Goal: Task Accomplishment & Management: Manage account settings

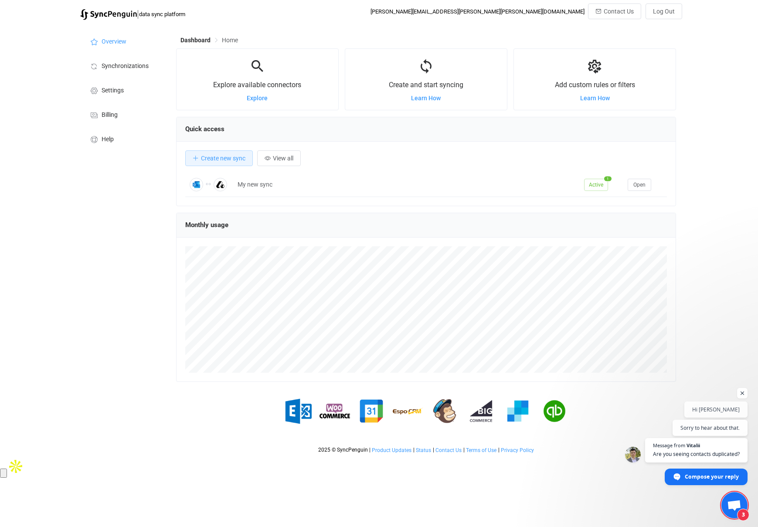
scroll to position [169, 500]
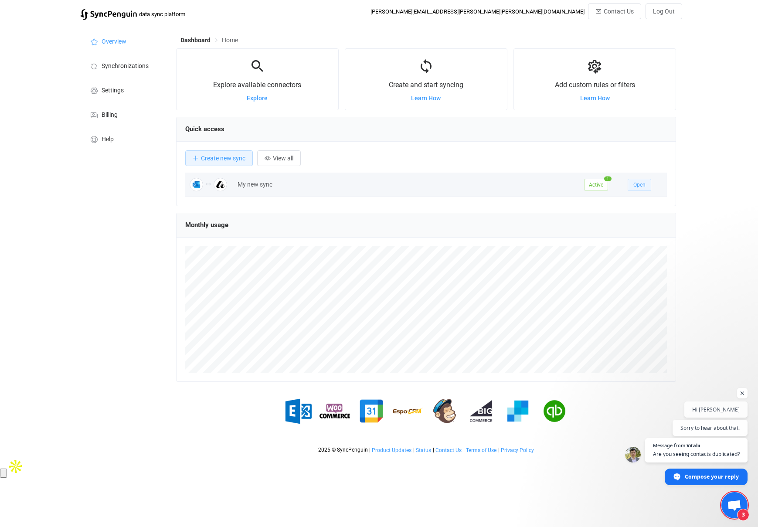
click at [643, 187] on span "Open" at bounding box center [639, 185] width 12 height 6
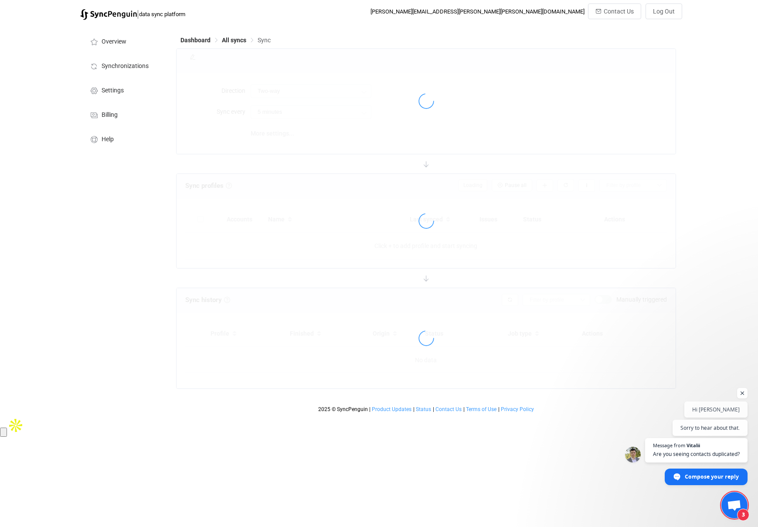
type input "15 minutes"
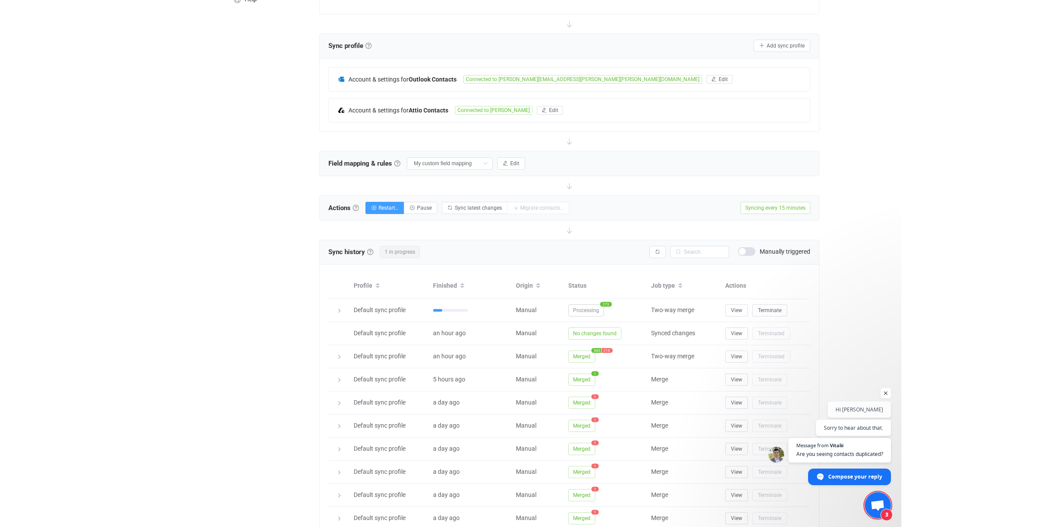
scroll to position [198, 0]
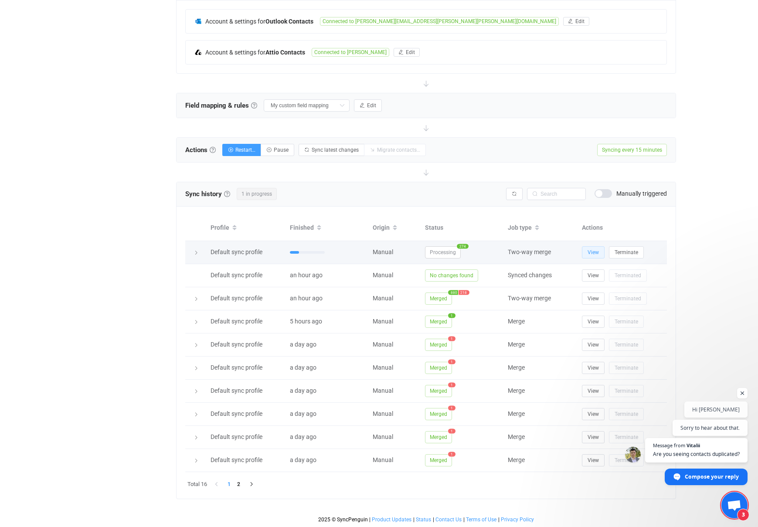
click at [593, 256] on button "View" at bounding box center [593, 252] width 23 height 12
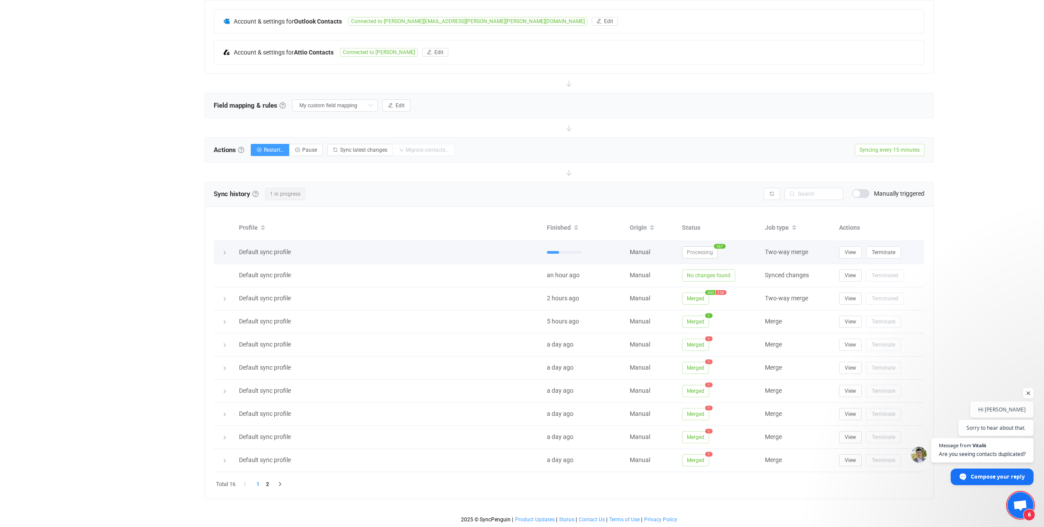
click at [718, 246] on span "367" at bounding box center [720, 246] width 12 height 5
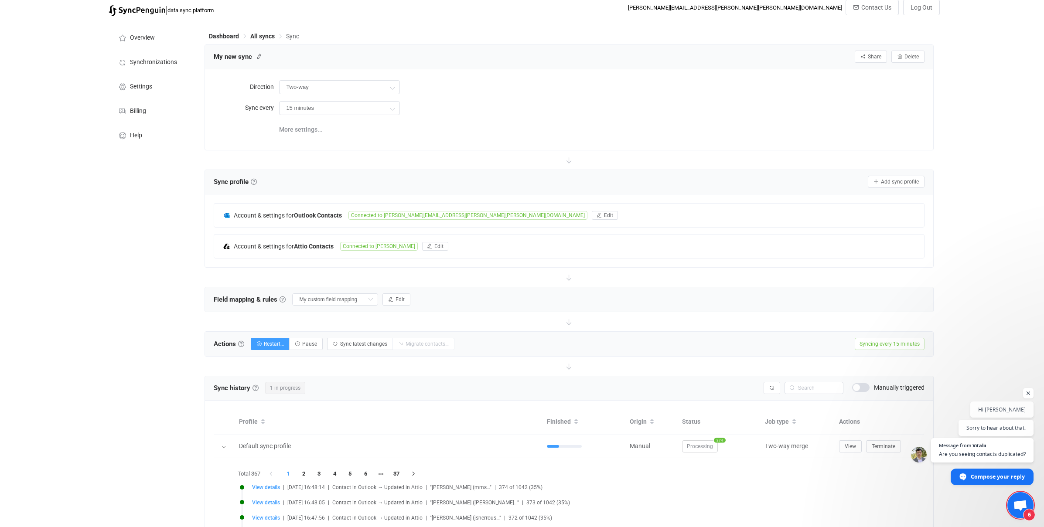
scroll to position [0, 0]
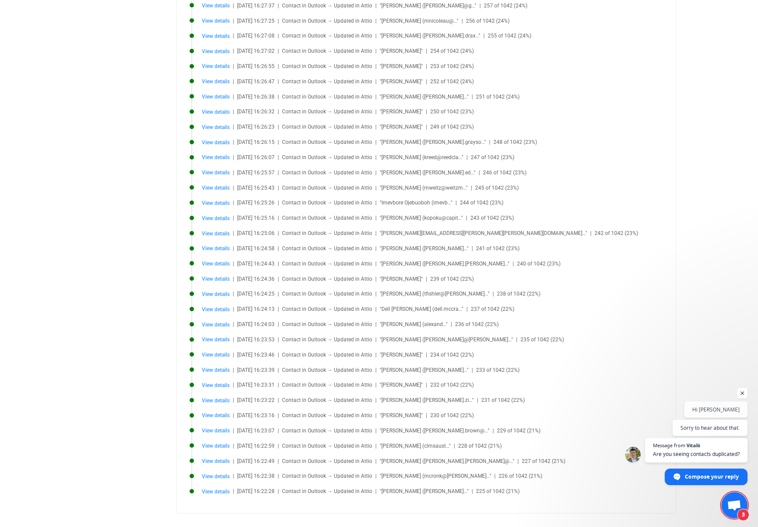
scroll to position [503, 0]
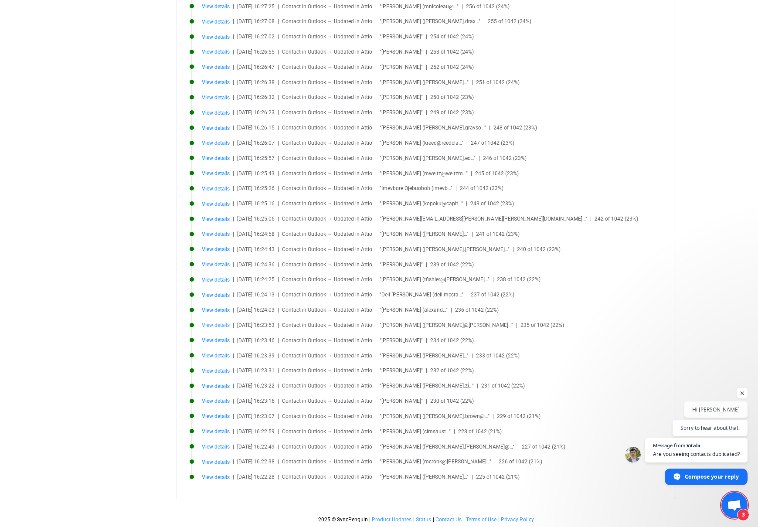
click at [210, 325] on span "View details" at bounding box center [216, 325] width 28 height 6
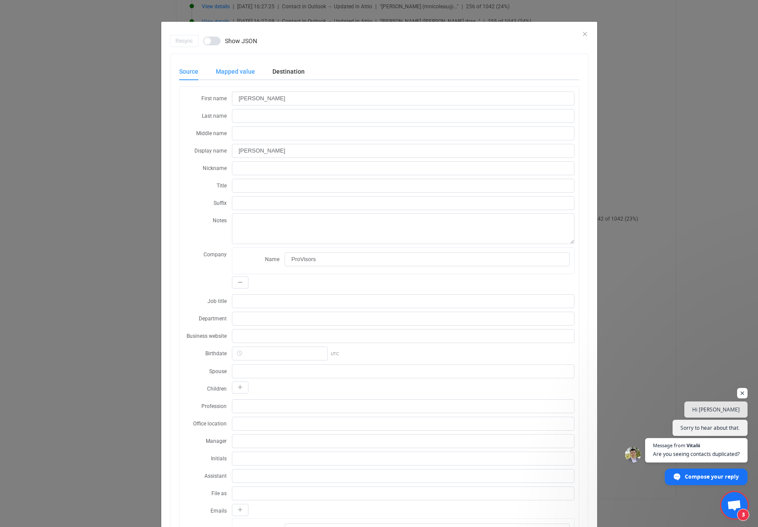
click at [234, 68] on div "Mapped value" at bounding box center [235, 71] width 57 height 17
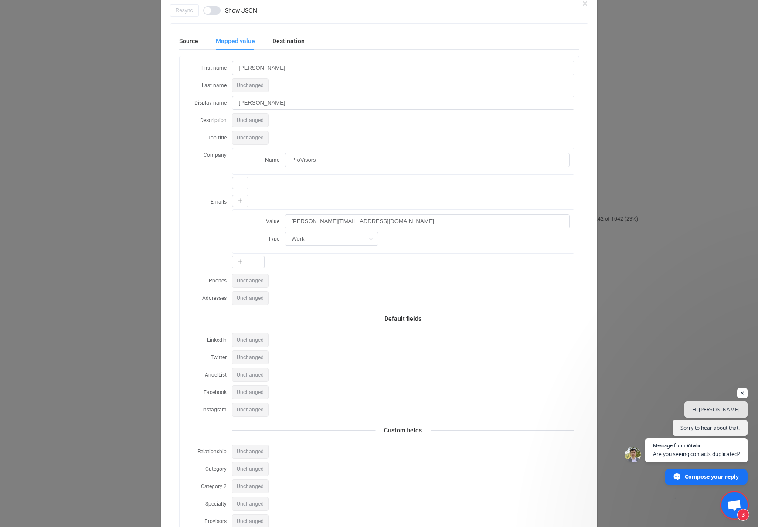
scroll to position [0, 0]
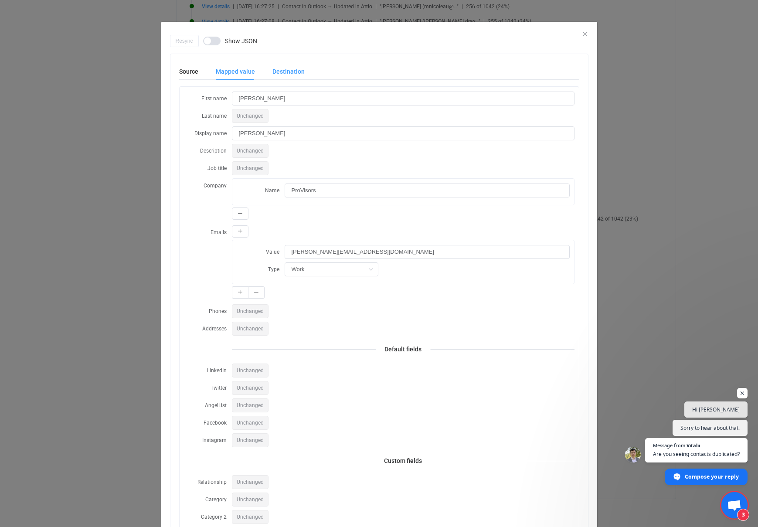
click at [286, 70] on div "Destination" at bounding box center [284, 71] width 41 height 17
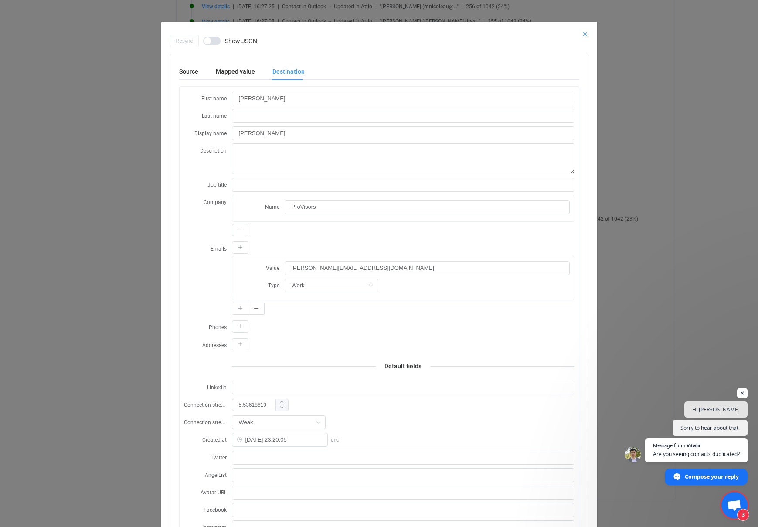
click at [585, 33] on icon "Close" at bounding box center [584, 34] width 7 height 7
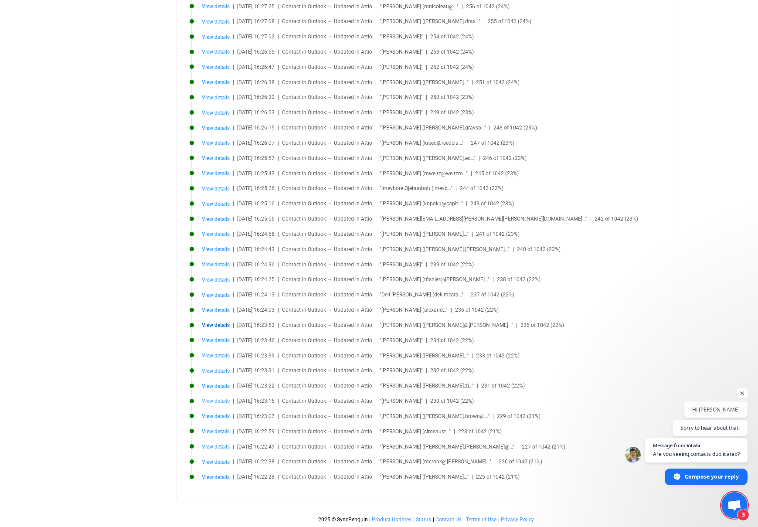
click at [218, 398] on span "View details" at bounding box center [216, 401] width 28 height 6
type input "Phil"
type input "Kass"
type input "[PERSON_NAME]"
type input "AAMkADg4ZWM1MmZkLTUzNjQtNGQ3My1iMzAxLTYyMGJlNjRlMmYwNQBGAAAAAABg2rg9qGlbTZA2D7P…"
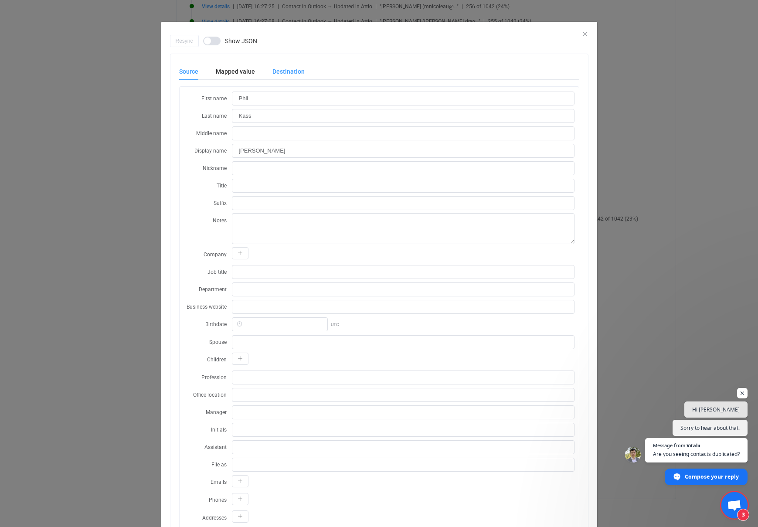
click at [287, 74] on div "Destination" at bounding box center [284, 71] width 41 height 17
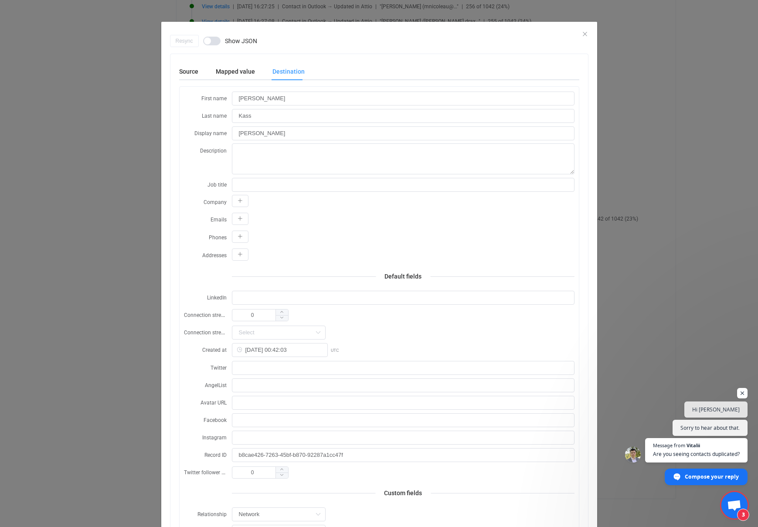
click at [184, 228] on form "First name [PERSON_NAME] Last name [PERSON_NAME] Display name [PERSON_NAME] Des…" at bounding box center [379, 367] width 391 height 552
click at [184, 74] on div "Source" at bounding box center [193, 71] width 28 height 17
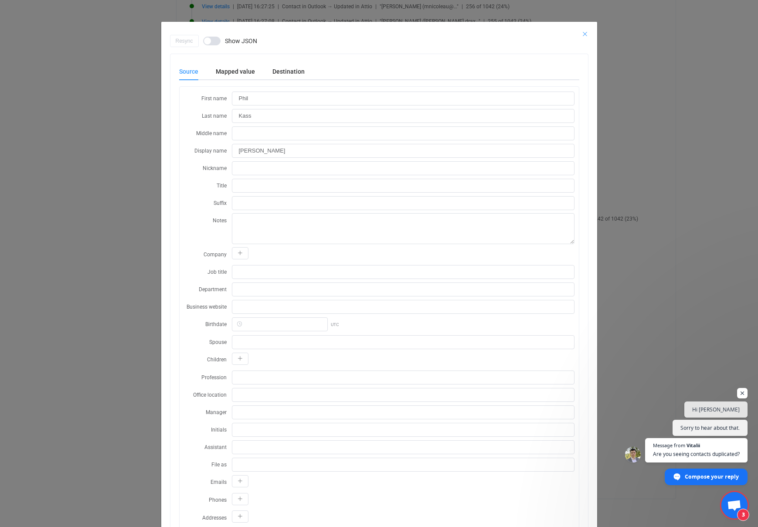
click at [586, 32] on icon "Close" at bounding box center [584, 34] width 7 height 7
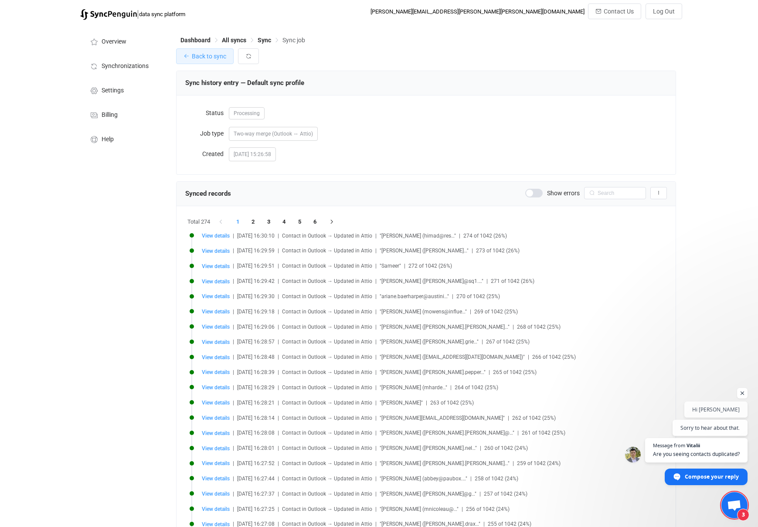
click at [213, 54] on span "Back to sync" at bounding box center [209, 56] width 34 height 7
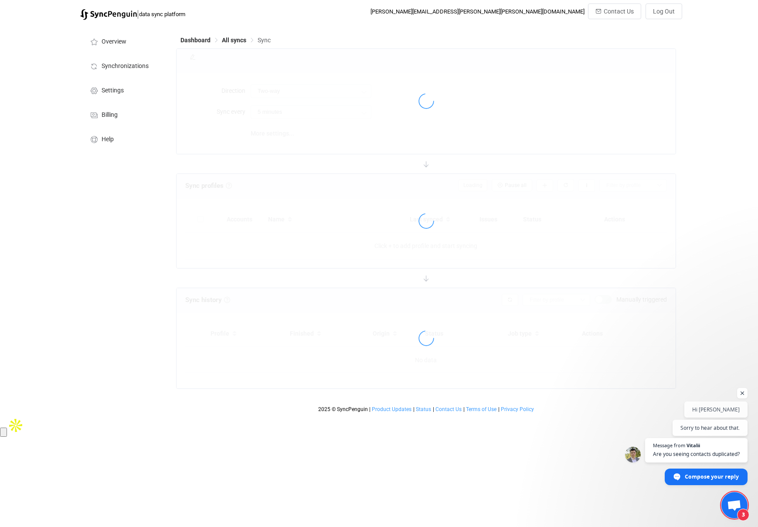
type input "15 minutes"
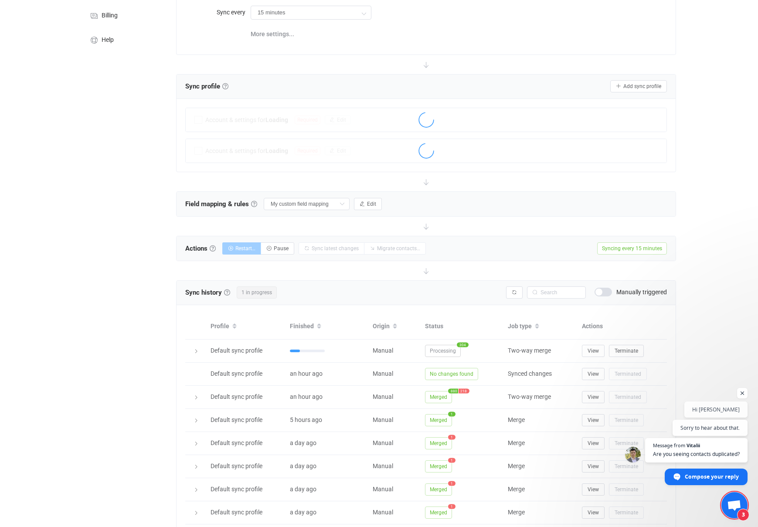
scroll to position [120, 0]
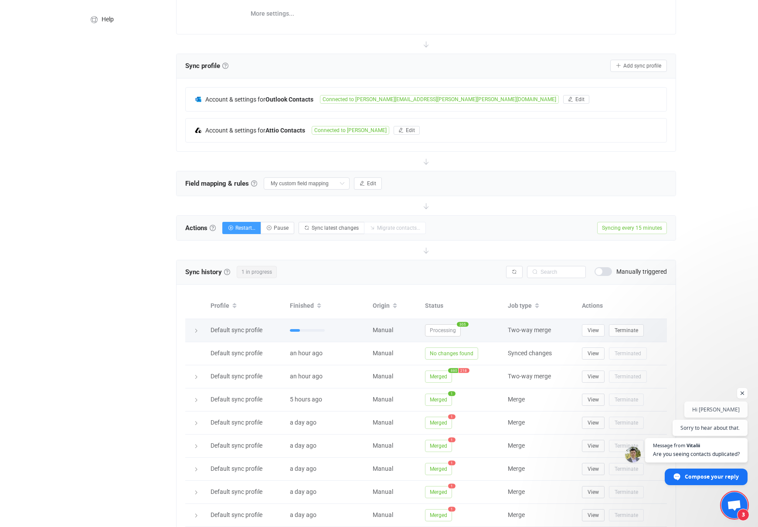
click at [436, 330] on span "Processing" at bounding box center [443, 330] width 36 height 12
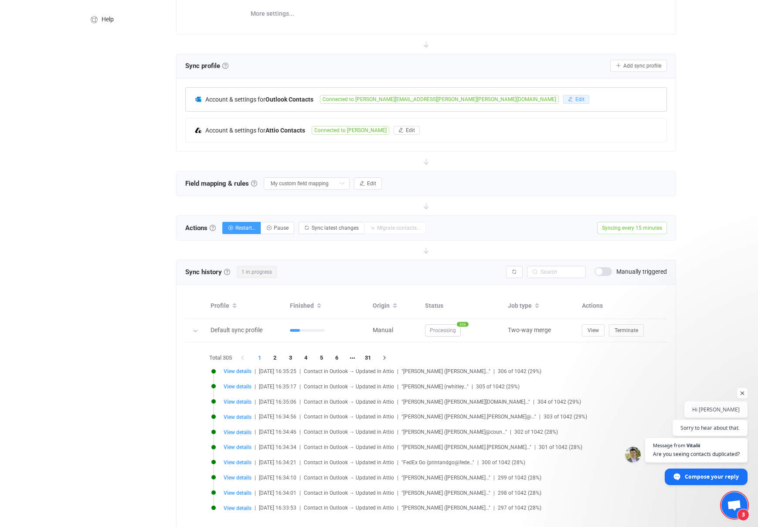
click at [575, 98] on span "Edit" at bounding box center [579, 99] width 9 height 6
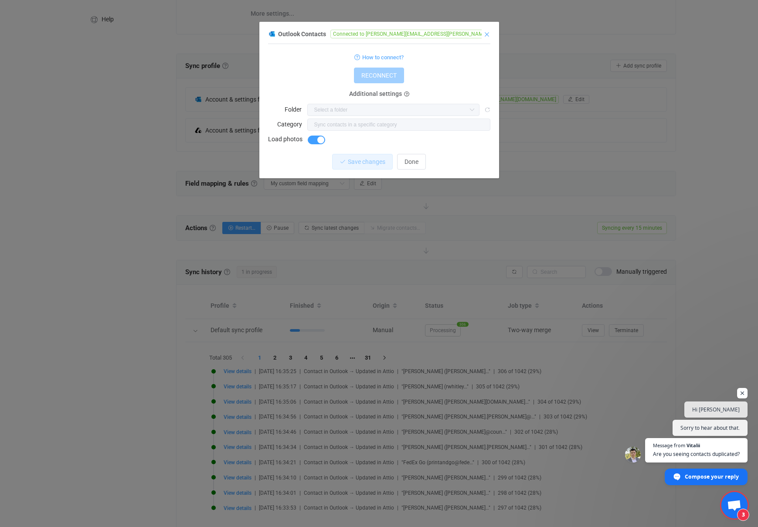
click at [487, 35] on icon "Close" at bounding box center [486, 34] width 7 height 7
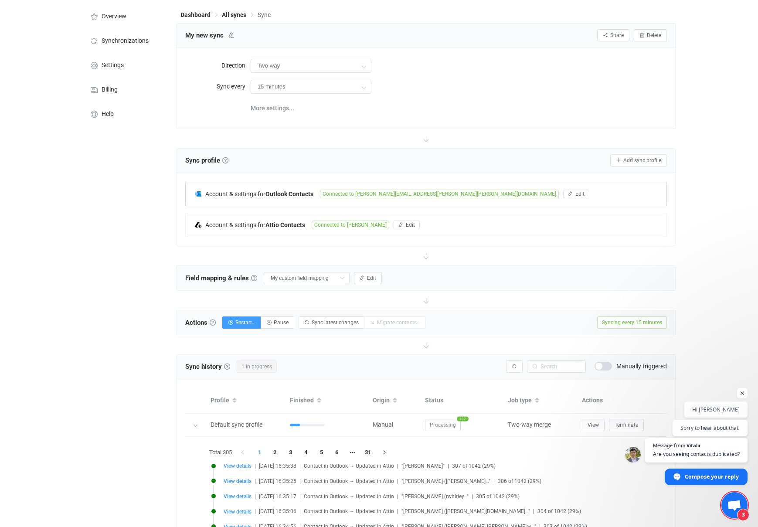
scroll to position [29, 0]
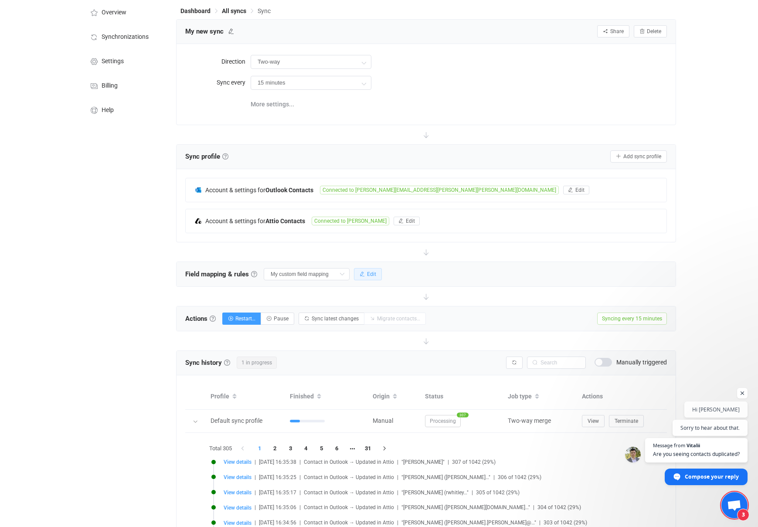
click at [367, 274] on span "Edit" at bounding box center [371, 274] width 9 height 6
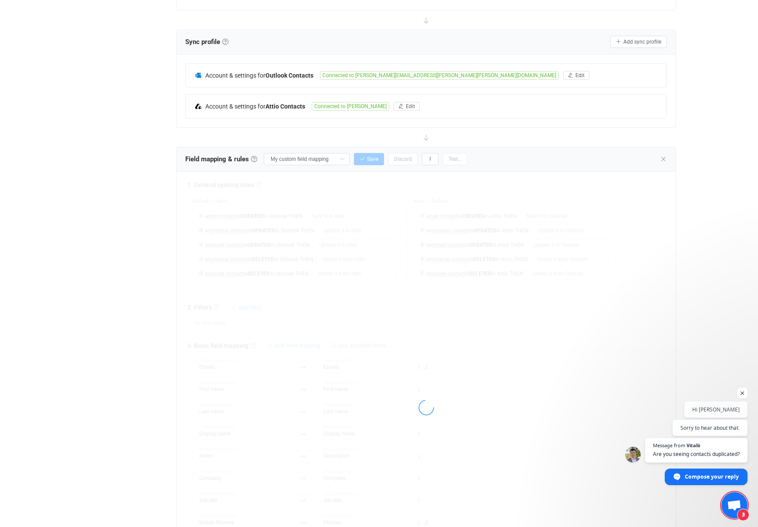
scroll to position [150, 0]
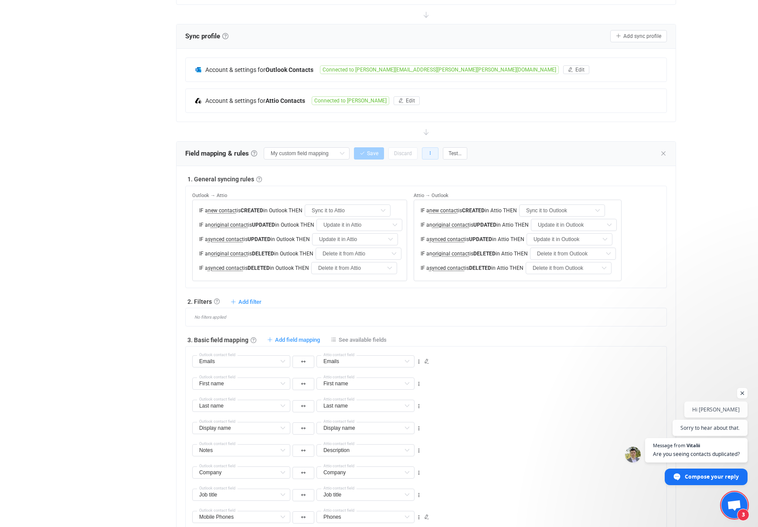
click at [422, 153] on button "button" at bounding box center [430, 153] width 17 height 12
drag, startPoint x: 500, startPoint y: 69, endPoint x: 499, endPoint y: 110, distance: 41.0
click at [499, 110] on div "Account & settings for Outlook Contacts Connected to [PERSON_NAME][EMAIL_ADDRES…" at bounding box center [426, 85] width 482 height 55
drag, startPoint x: 193, startPoint y: 101, endPoint x: 191, endPoint y: 75, distance: 25.3
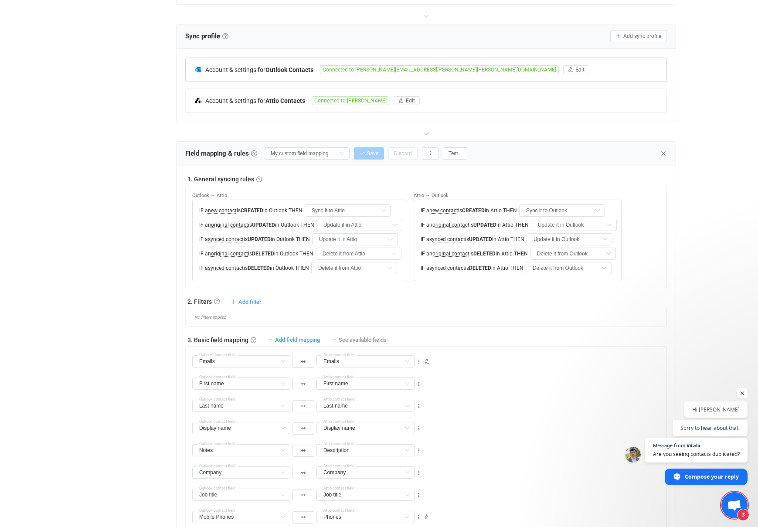
click at [191, 75] on div "Account & settings for Outlook Contacts Connected to [PERSON_NAME][EMAIL_ADDRES…" at bounding box center [426, 85] width 482 height 55
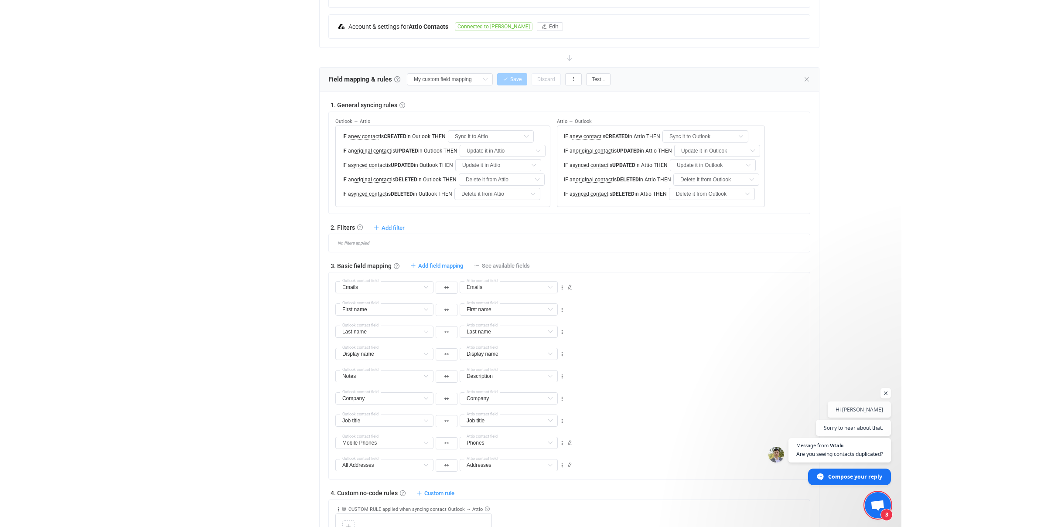
scroll to position [224, 0]
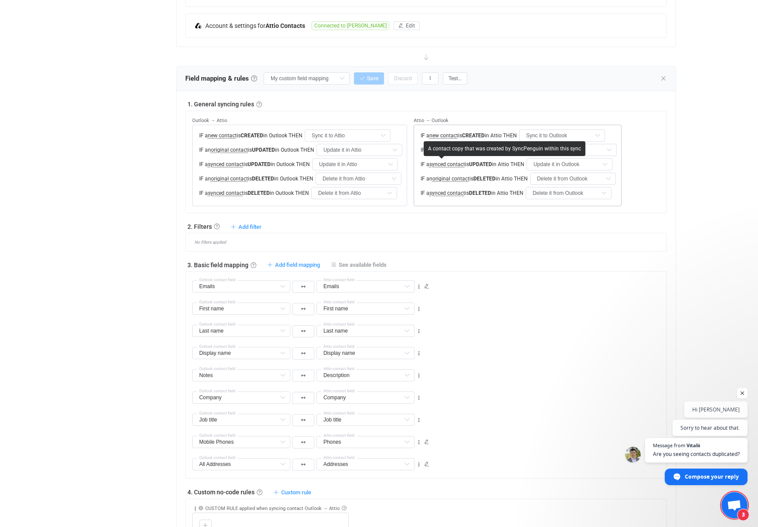
click at [450, 164] on span "synced contact" at bounding box center [447, 164] width 36 height 6
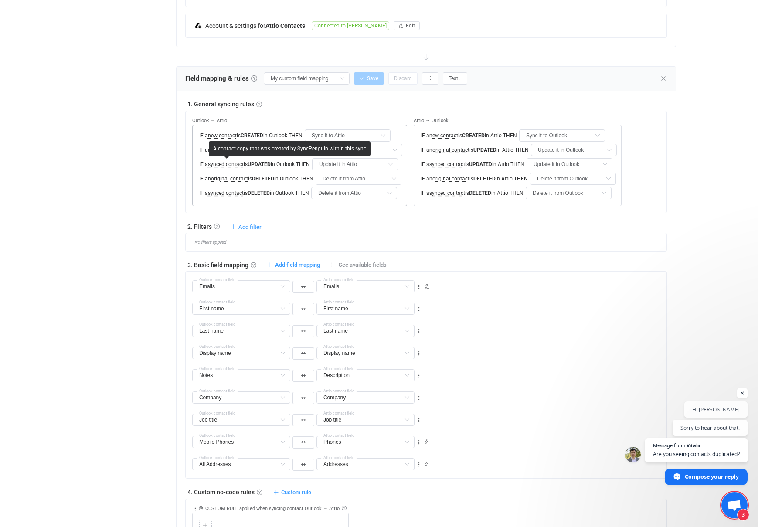
click at [218, 166] on span "synced contact" at bounding box center [226, 164] width 36 height 6
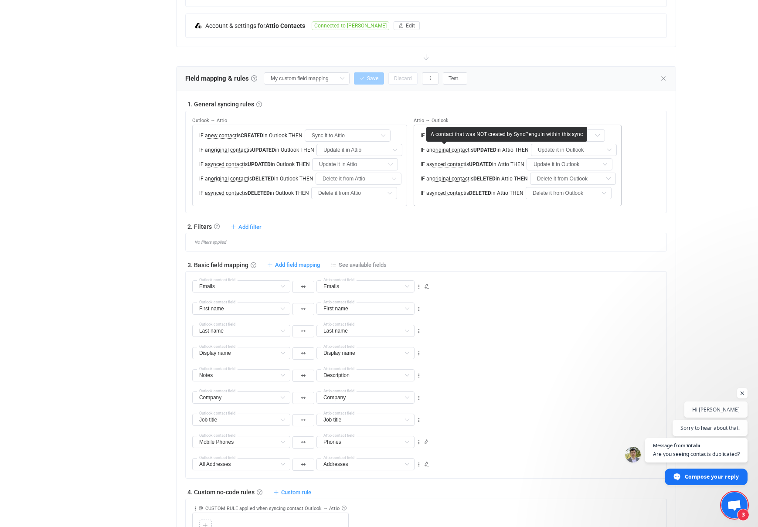
click at [442, 150] on span "original contact" at bounding box center [450, 150] width 37 height 6
click at [101, 167] on div "Overview Synchronizations Settings Billing Help" at bounding box center [124, 480] width 96 height 1360
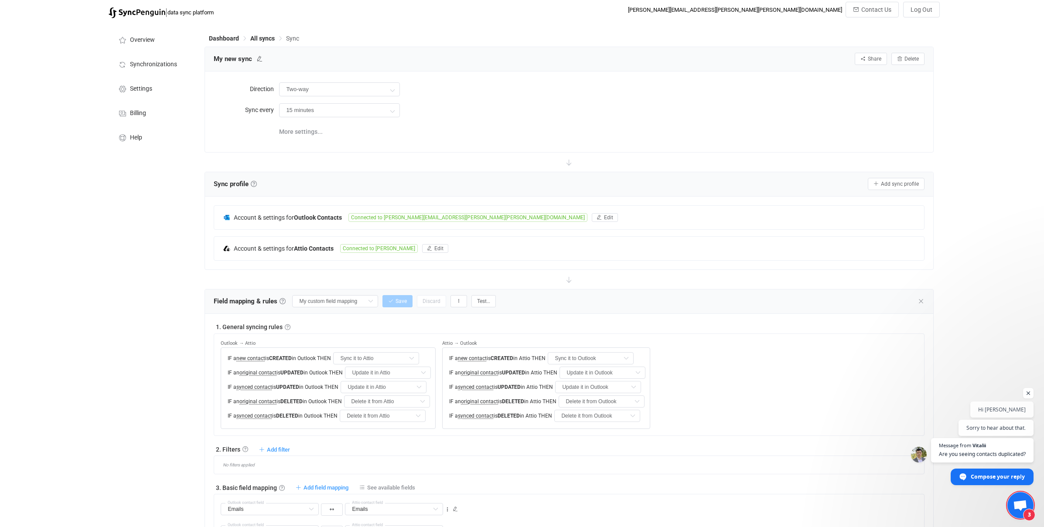
scroll to position [0, 0]
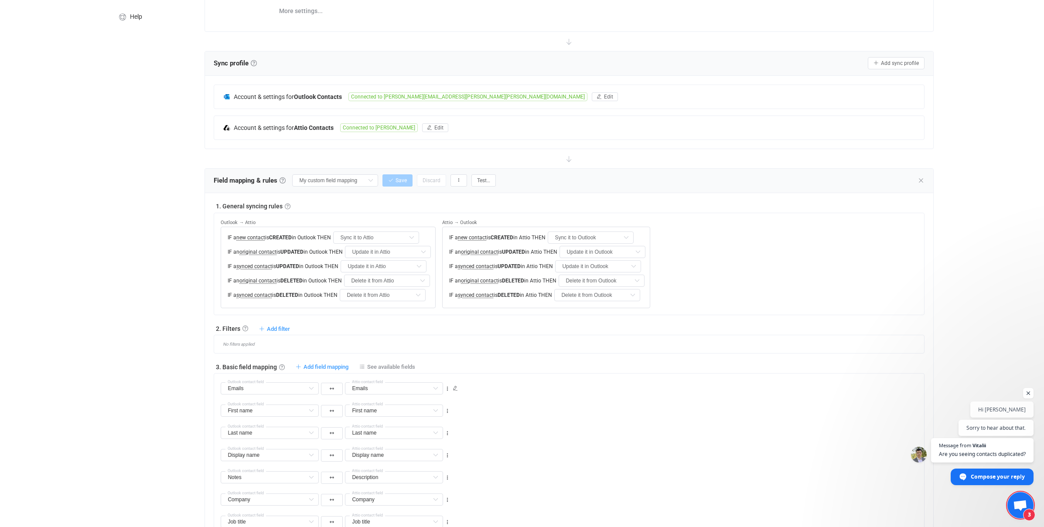
scroll to position [125, 0]
click at [363, 249] on input "Update it in Attio" at bounding box center [388, 250] width 86 height 12
click at [365, 262] on input "Update it in Attio" at bounding box center [383, 264] width 86 height 12
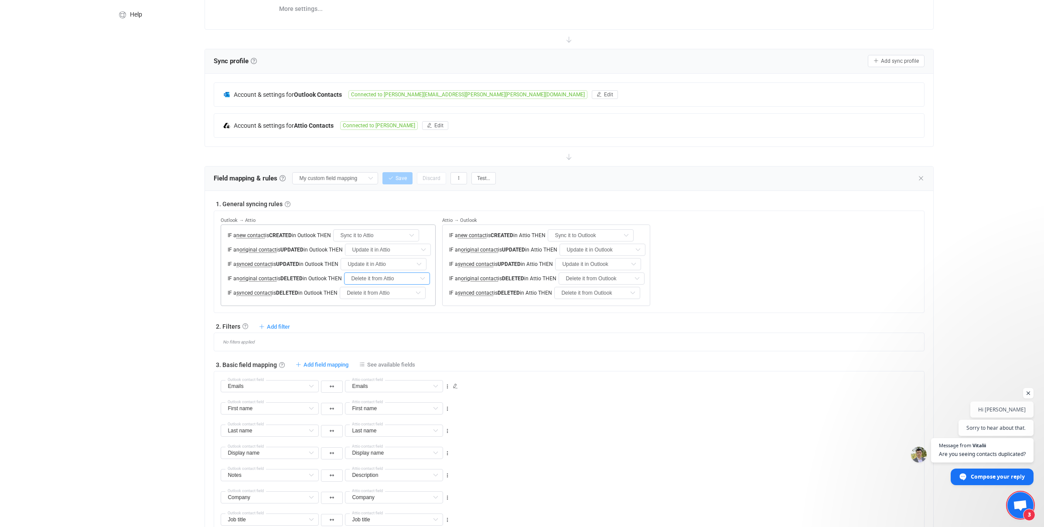
click at [383, 274] on input "Delete it from Attio" at bounding box center [387, 278] width 86 height 12
click at [377, 278] on input "Delete it from Attio" at bounding box center [387, 278] width 86 height 12
click at [376, 299] on span "Do nothing" at bounding box center [372, 299] width 30 height 7
type input "Do nothing"
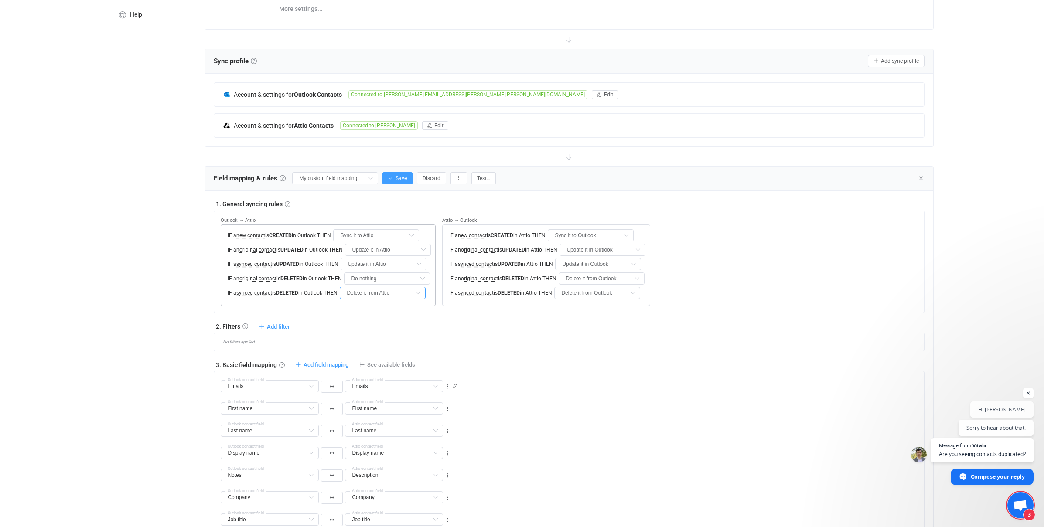
click at [371, 292] on input "Delete it from Attio" at bounding box center [383, 293] width 86 height 12
click at [371, 311] on span "Do nothing" at bounding box center [369, 314] width 30 height 7
type input "Do nothing"
click at [395, 179] on span "Save" at bounding box center [400, 178] width 11 height 6
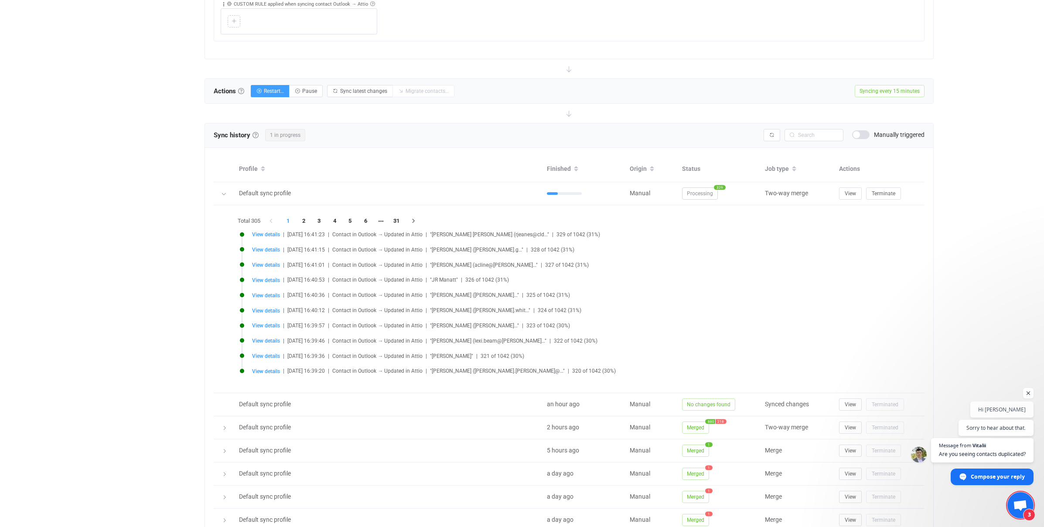
scroll to position [750, 0]
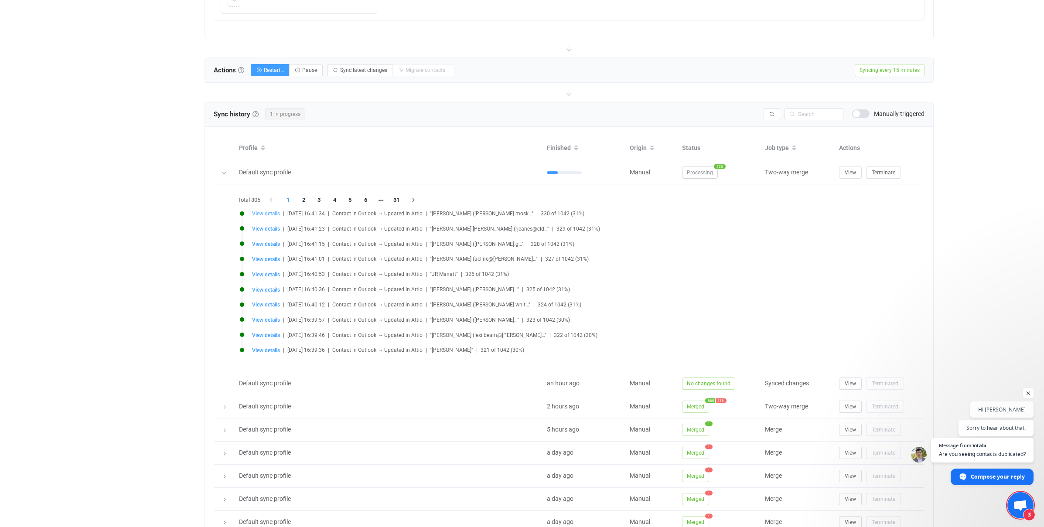
click at [263, 213] on span "View details" at bounding box center [266, 214] width 28 height 6
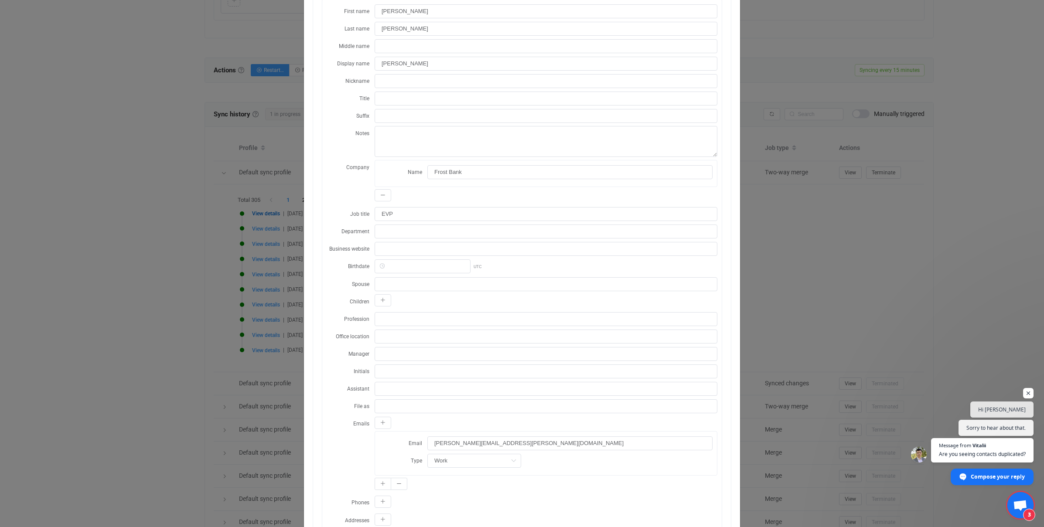
scroll to position [0, 0]
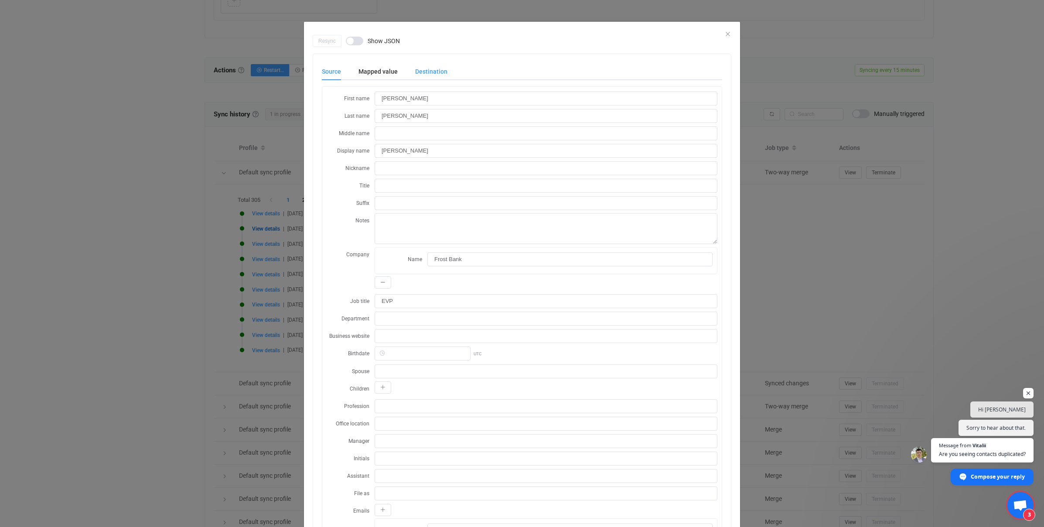
click at [433, 74] on div "Destination" at bounding box center [426, 71] width 41 height 17
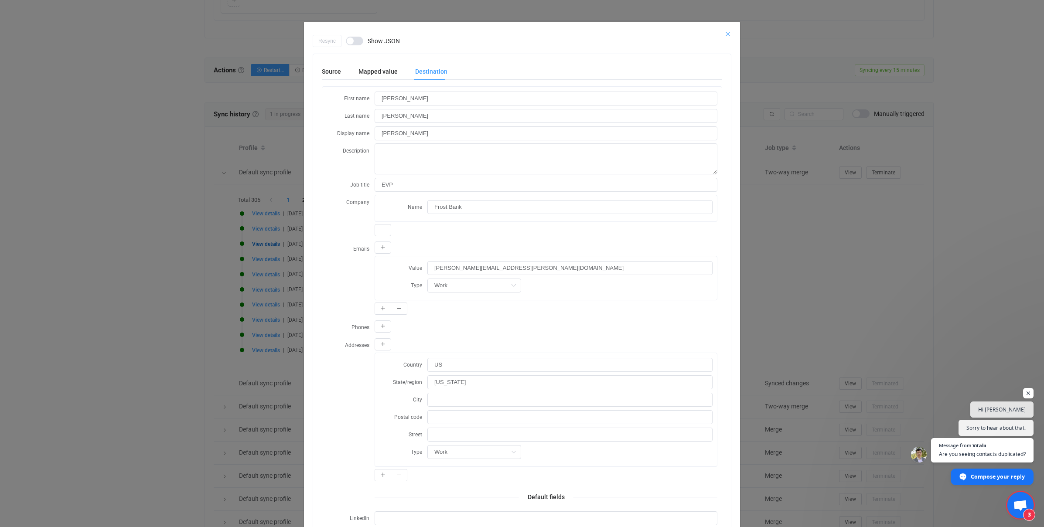
click at [728, 33] on icon "Close" at bounding box center [727, 34] width 7 height 7
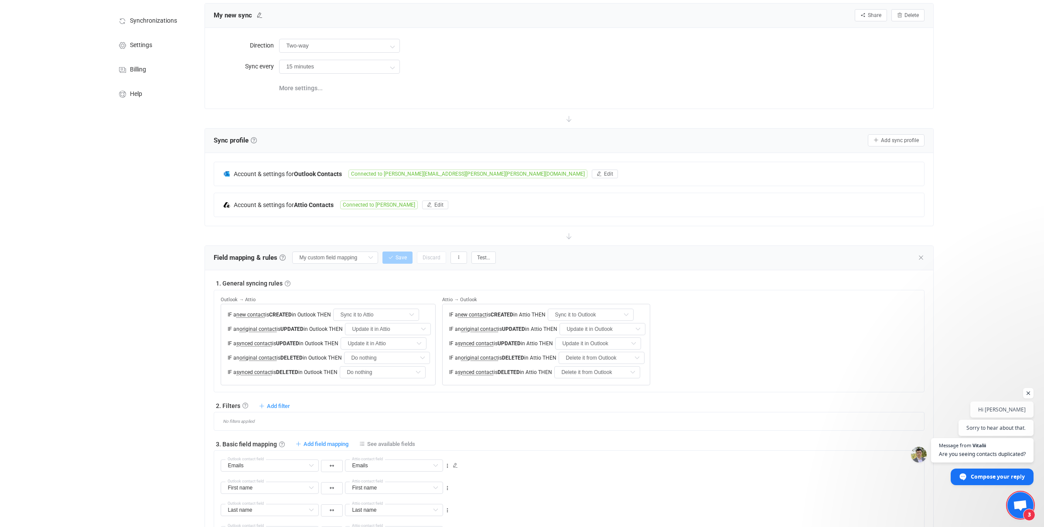
scroll to position [67, 0]
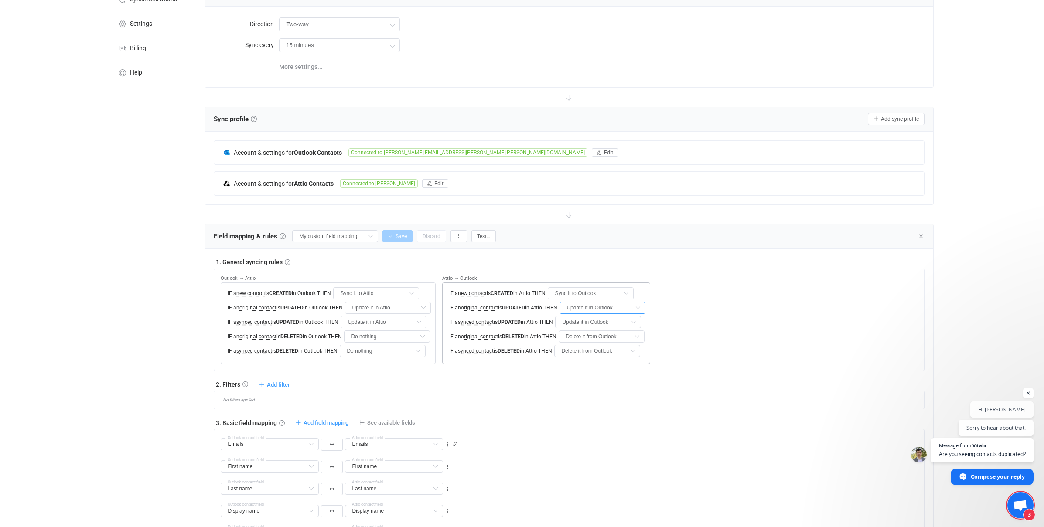
click at [587, 308] on input "Update it in Outlook" at bounding box center [602, 308] width 86 height 12
click at [673, 302] on div "Outlook → Attio IF a new contact is CREATED in Outlook THEN Sync it to Attio Do…" at bounding box center [572, 316] width 703 height 95
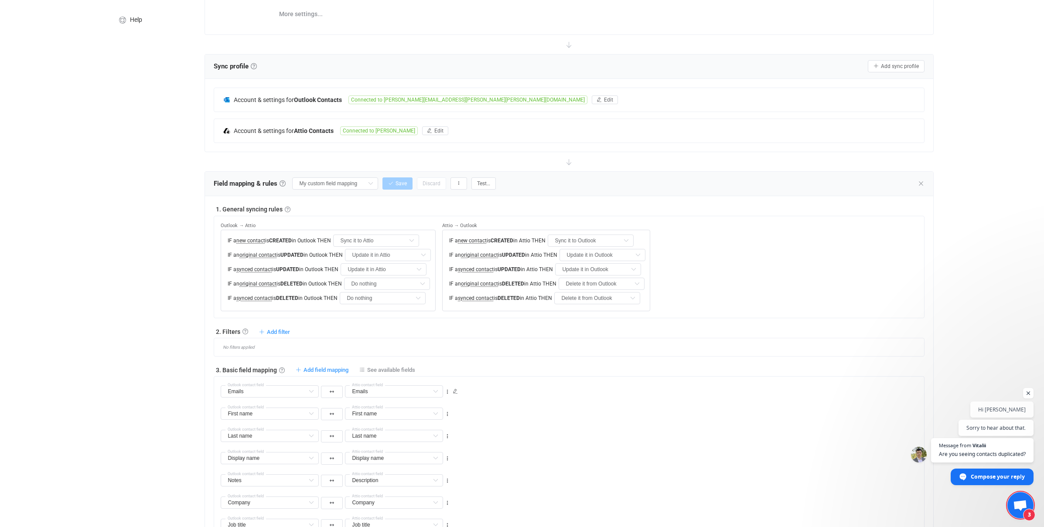
scroll to position [164, 0]
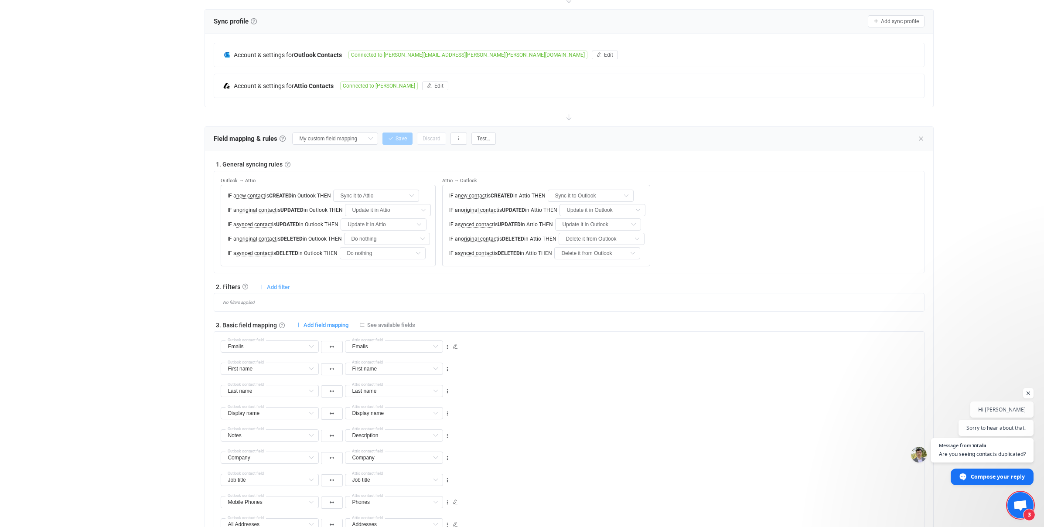
click at [263, 286] on icon at bounding box center [262, 287] width 6 height 6
click at [241, 309] on li "Sync contact to Attio if …" at bounding box center [234, 308] width 107 height 16
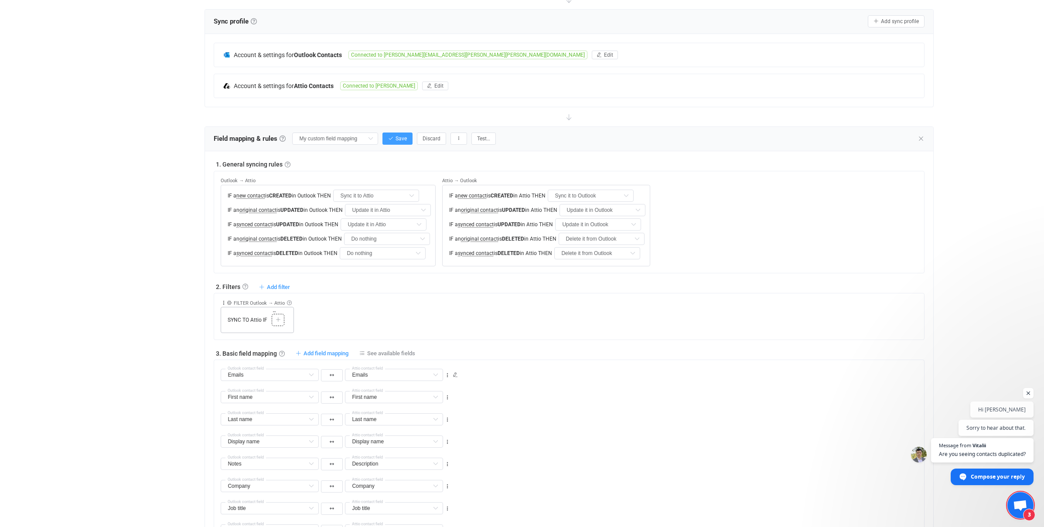
click at [279, 322] on icon at bounding box center [277, 319] width 5 height 5
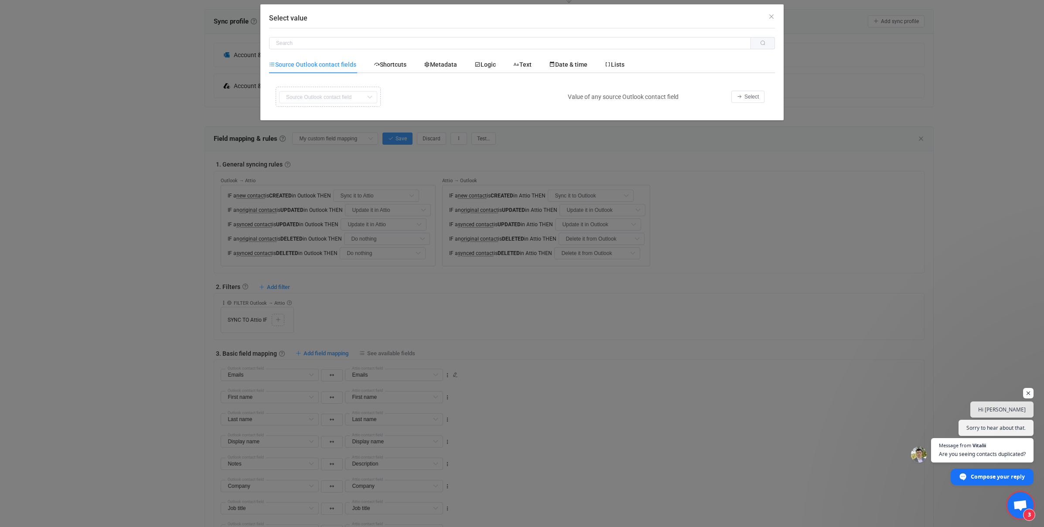
click at [326, 96] on div "Copy Cut Replace TYPE MISMATCH First name Default field Last name Default field…" at bounding box center [416, 97] width 286 height 24
click at [744, 100] on button "Select" at bounding box center [747, 97] width 33 height 12
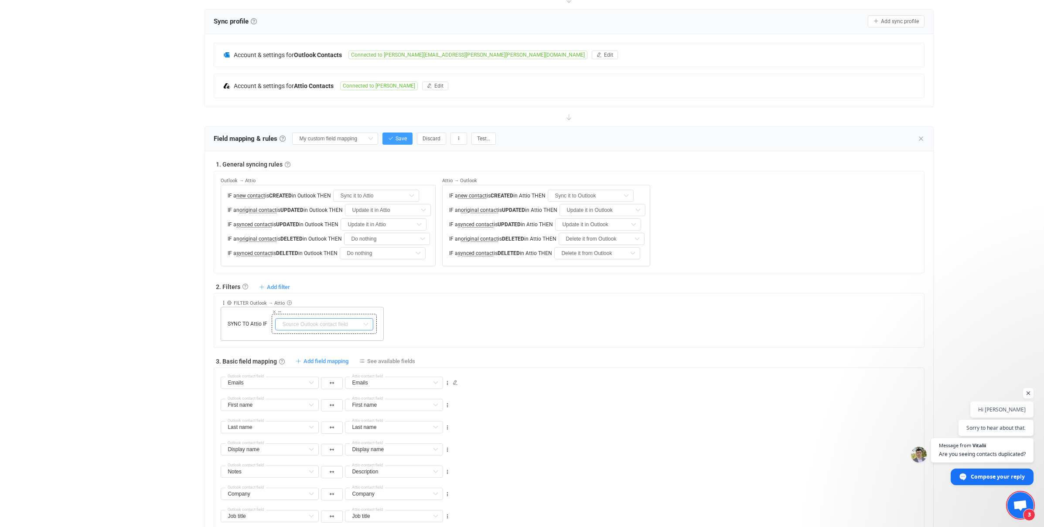
click at [317, 322] on input "text" at bounding box center [324, 324] width 98 height 12
click at [224, 303] on icon at bounding box center [224, 303] width 6 height 6
click at [207, 374] on li "Delete" at bounding box center [196, 371] width 57 height 16
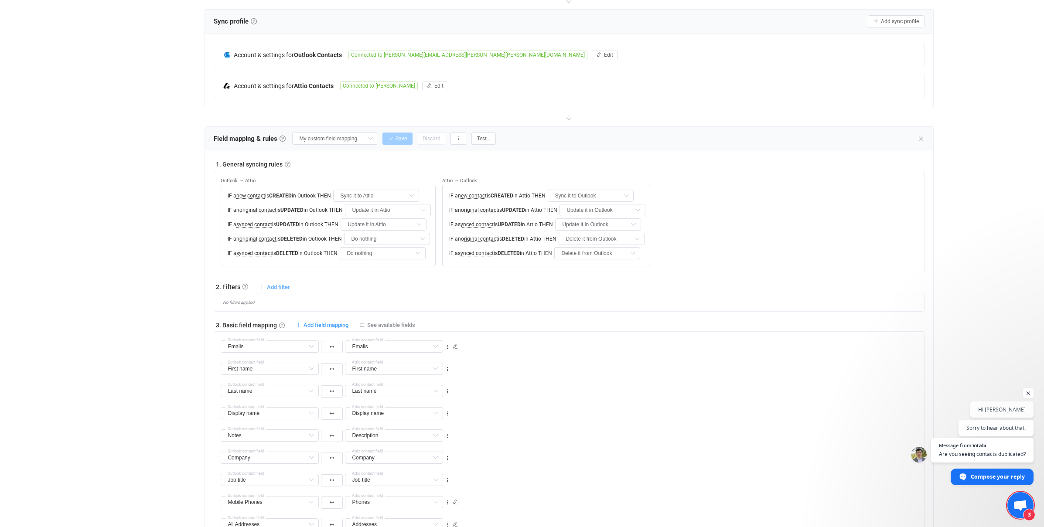
click at [278, 286] on span "Add filter" at bounding box center [278, 287] width 23 height 7
click at [84, 303] on div "| data sync platform [PERSON_NAME][EMAIL_ADDRESS][PERSON_NAME][PERSON_NAME][DOM…" at bounding box center [522, 530] width 1044 height 1382
click at [384, 195] on input "Sync it to Attio" at bounding box center [376, 196] width 86 height 12
click at [594, 195] on input "Sync it to Outlook" at bounding box center [590, 196] width 86 height 12
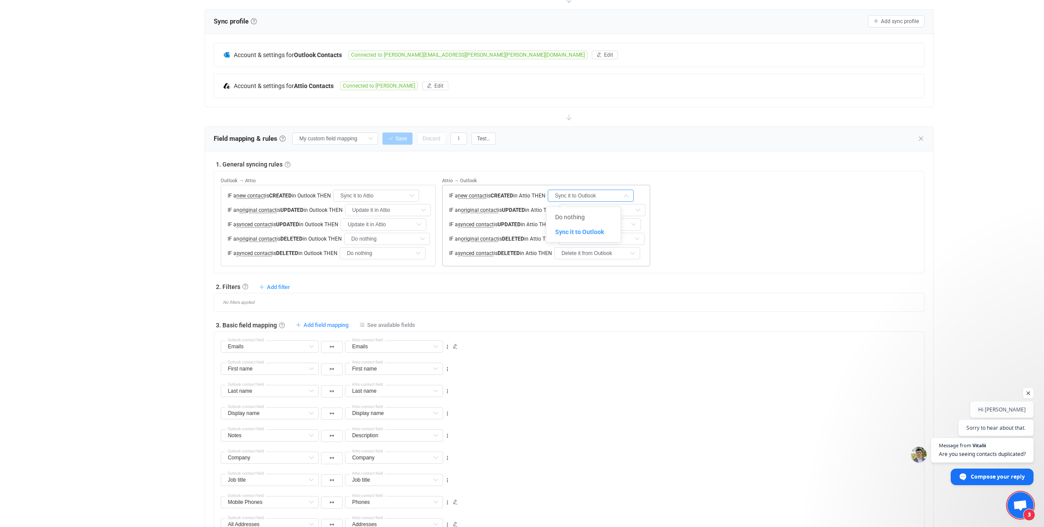
click at [594, 195] on input "Sync it to Outlook" at bounding box center [590, 196] width 86 height 12
click at [396, 210] on input "Update it in Attio" at bounding box center [388, 210] width 86 height 12
click at [392, 195] on input "Sync it to Attio" at bounding box center [376, 196] width 86 height 12
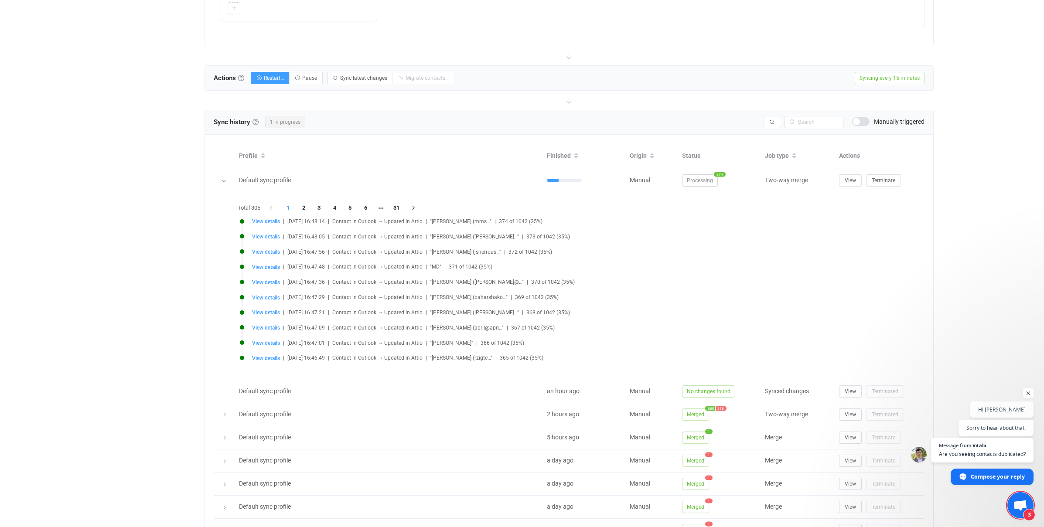
scroll to position [763, 0]
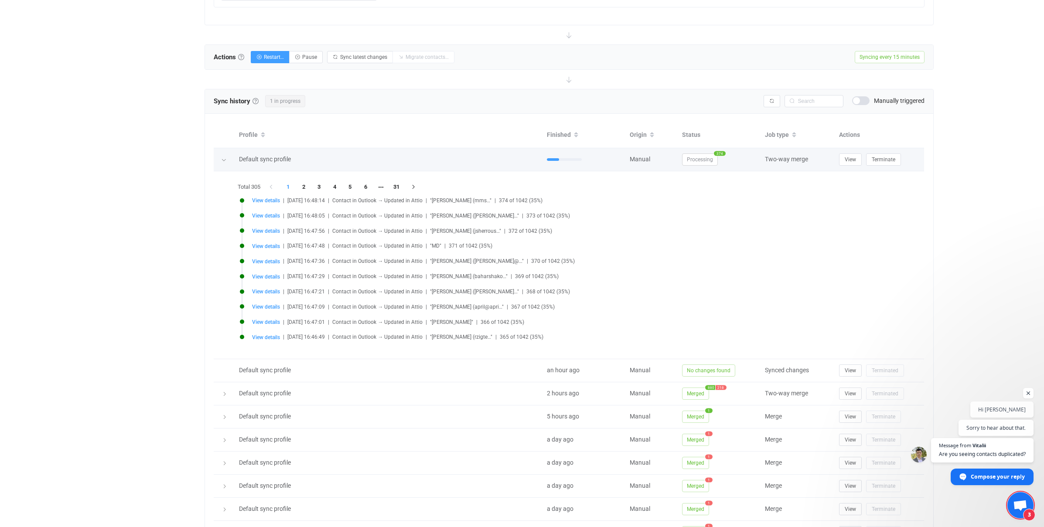
click at [224, 159] on icon at bounding box center [223, 159] width 5 height 5
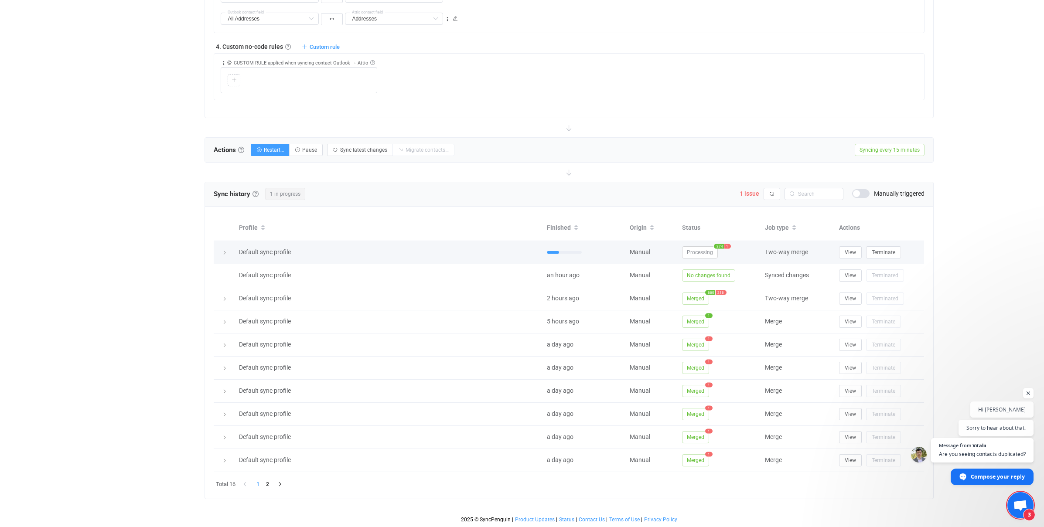
click at [727, 245] on span "1" at bounding box center [727, 246] width 7 height 5
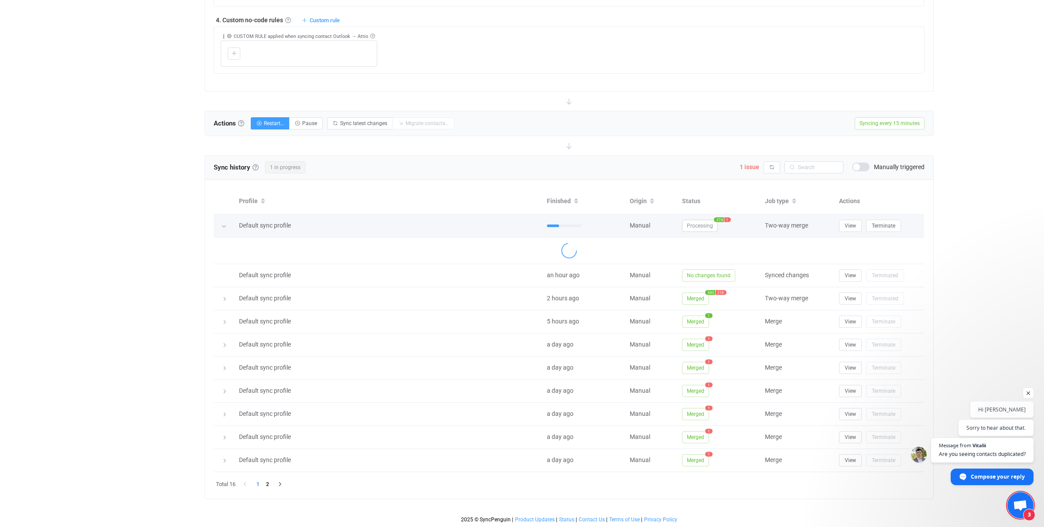
scroll to position [763, 0]
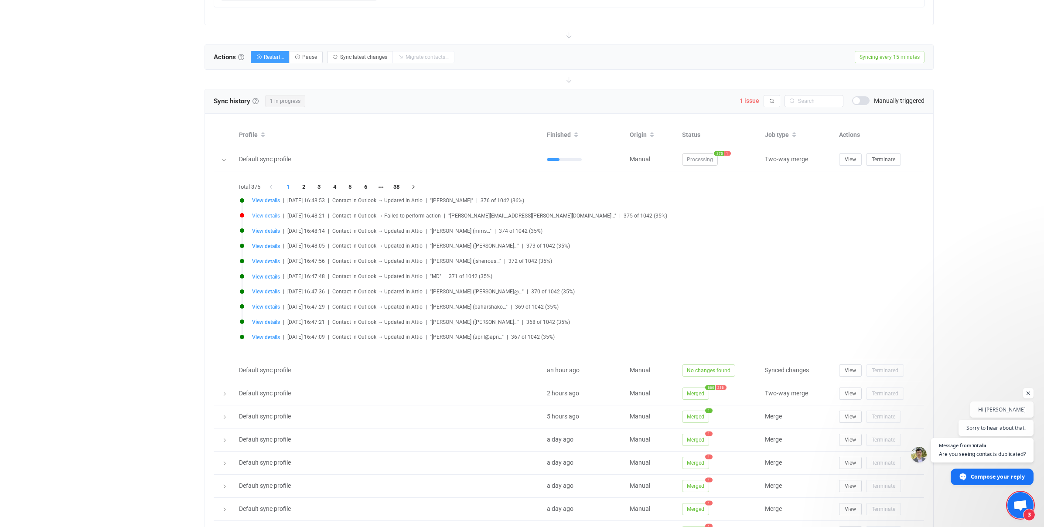
click at [260, 215] on span "View details" at bounding box center [266, 216] width 28 height 6
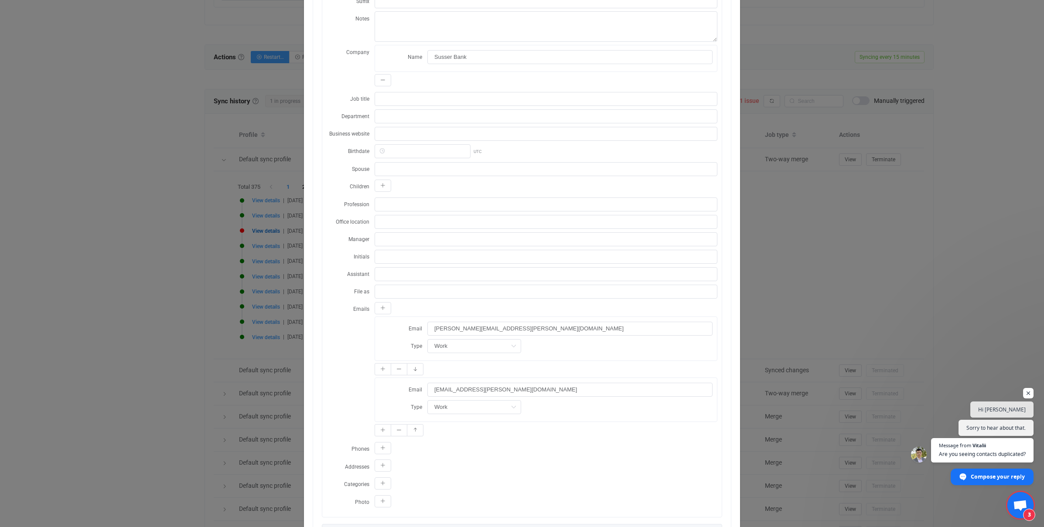
scroll to position [304, 0]
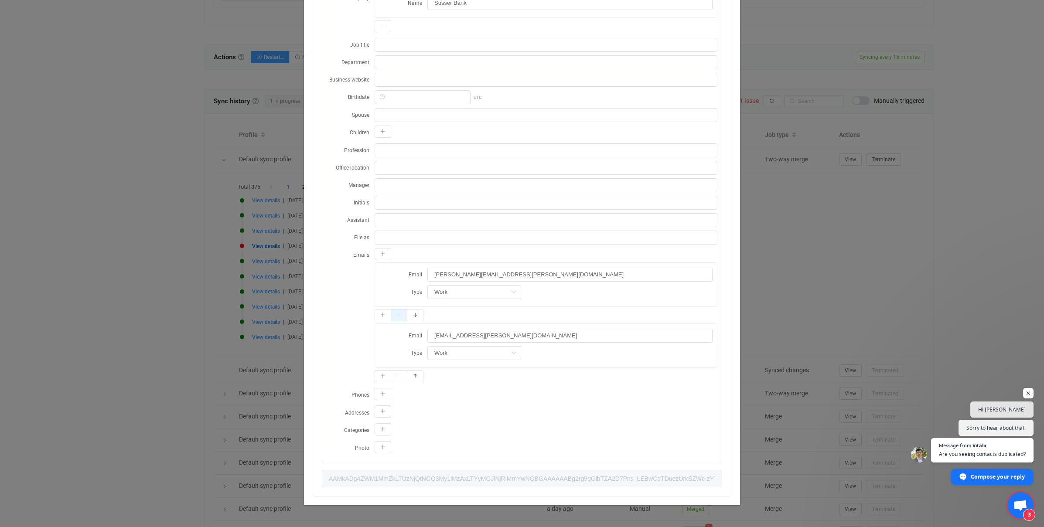
click at [400, 314] on icon "dialog" at bounding box center [398, 315] width 5 height 5
type input "[EMAIL_ADDRESS][PERSON_NAME][DOMAIN_NAME]"
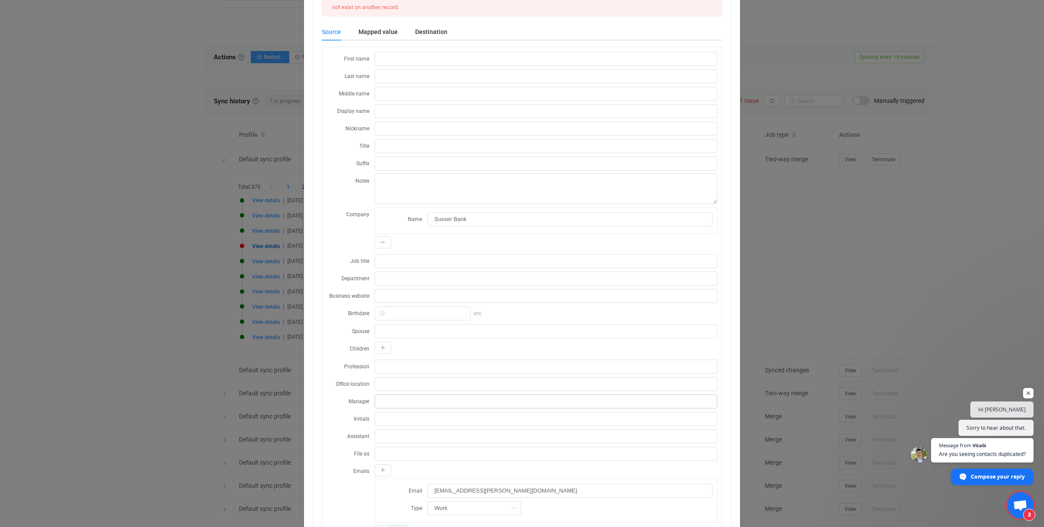
scroll to position [0, 0]
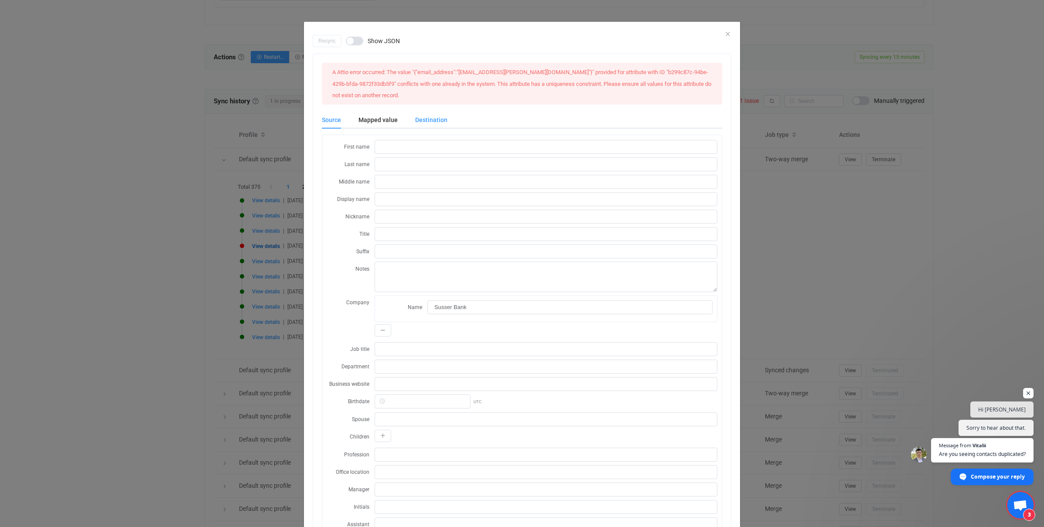
click at [430, 120] on div "Destination" at bounding box center [426, 119] width 41 height 17
click at [727, 32] on icon "Close" at bounding box center [727, 34] width 7 height 7
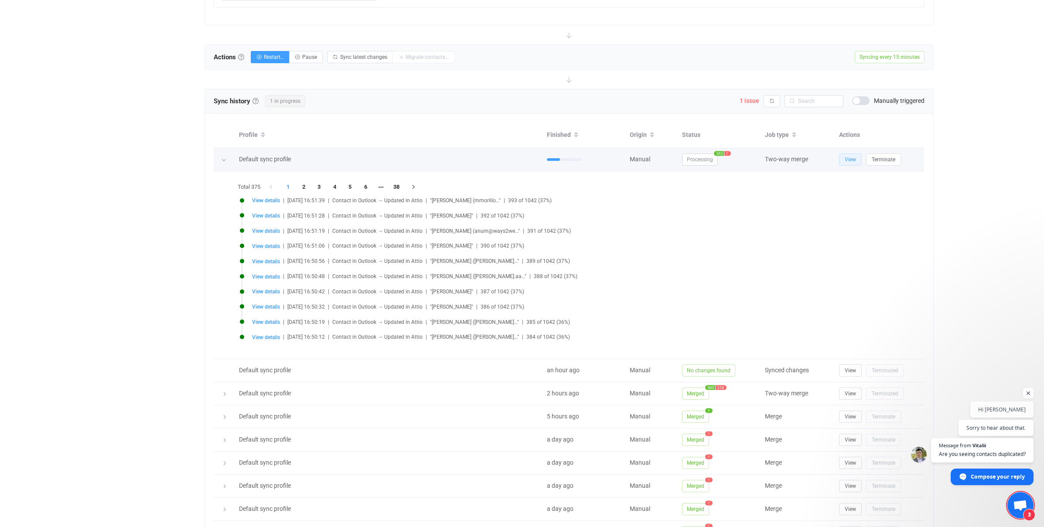
click at [758, 158] on span "View" at bounding box center [849, 159] width 11 height 6
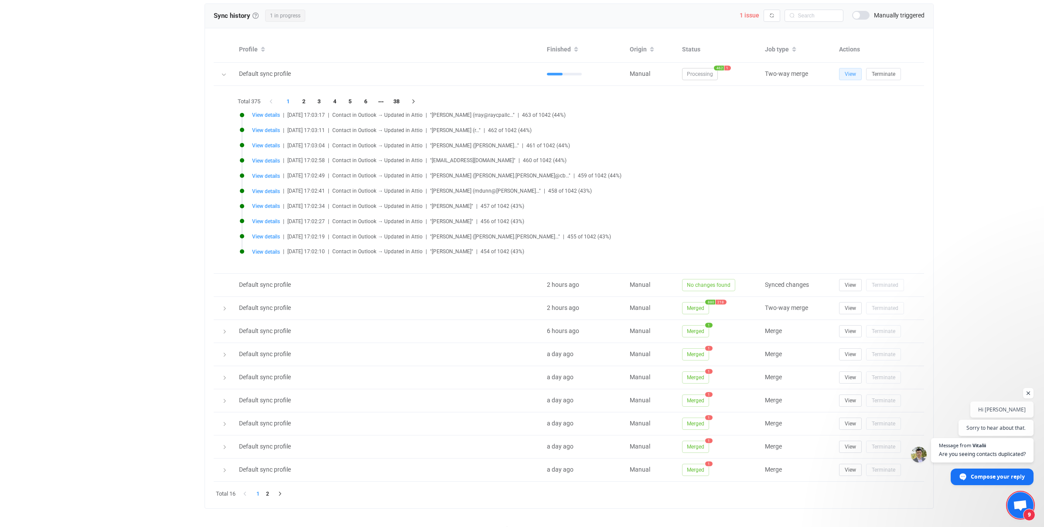
scroll to position [858, 0]
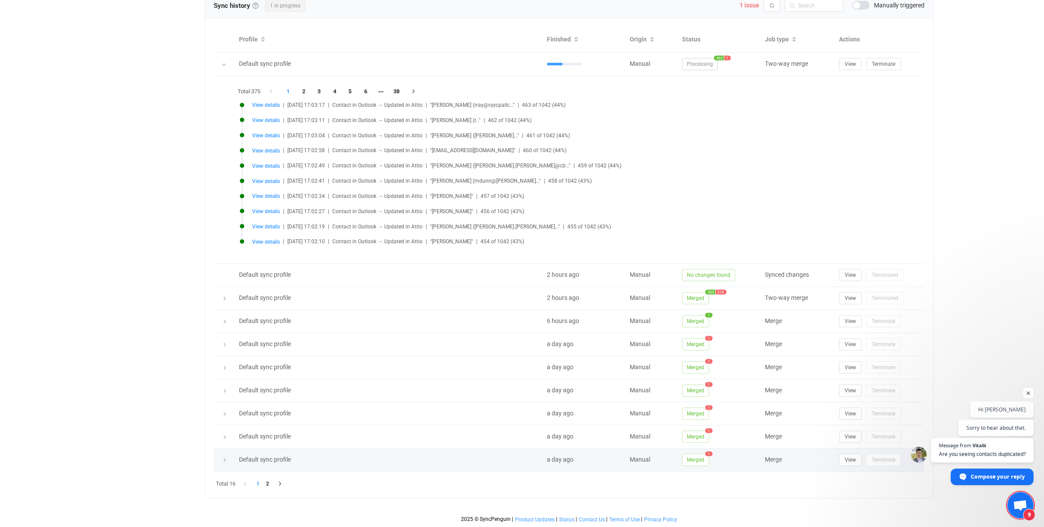
click at [228, 463] on div at bounding box center [224, 460] width 12 height 9
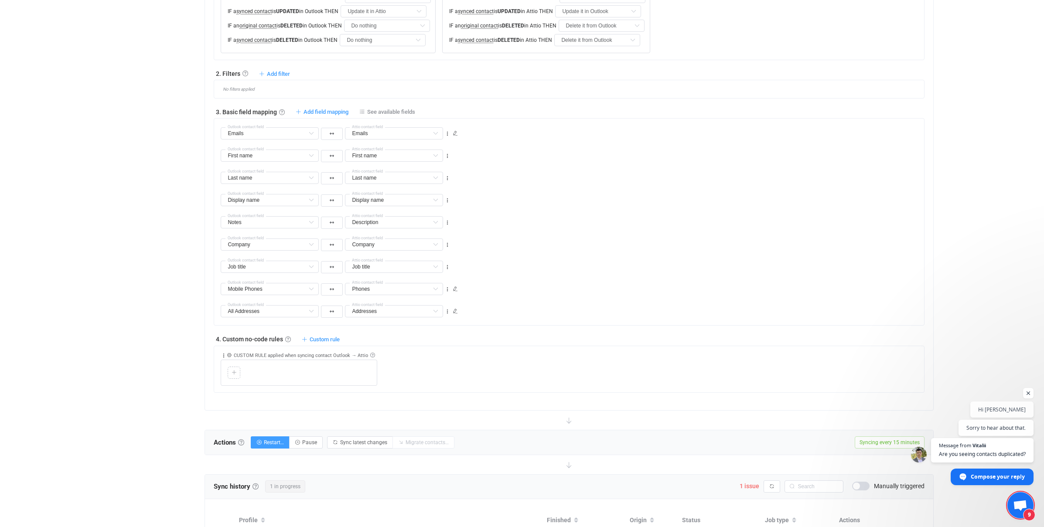
scroll to position [377, 0]
click at [367, 111] on link "See available fields" at bounding box center [387, 112] width 56 height 7
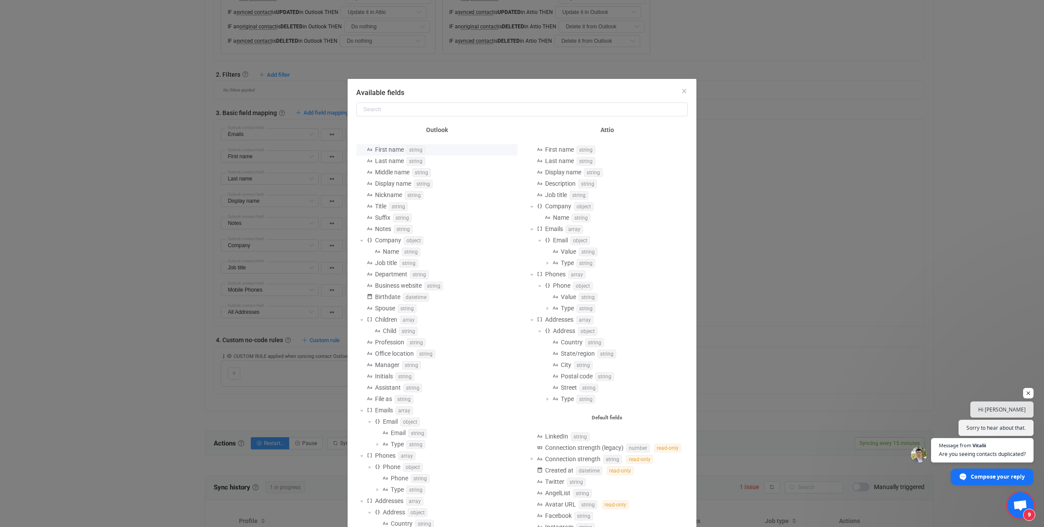
click at [420, 152] on span "string" at bounding box center [415, 150] width 19 height 9
click at [447, 173] on div "Middle name string" at bounding box center [436, 172] width 161 height 11
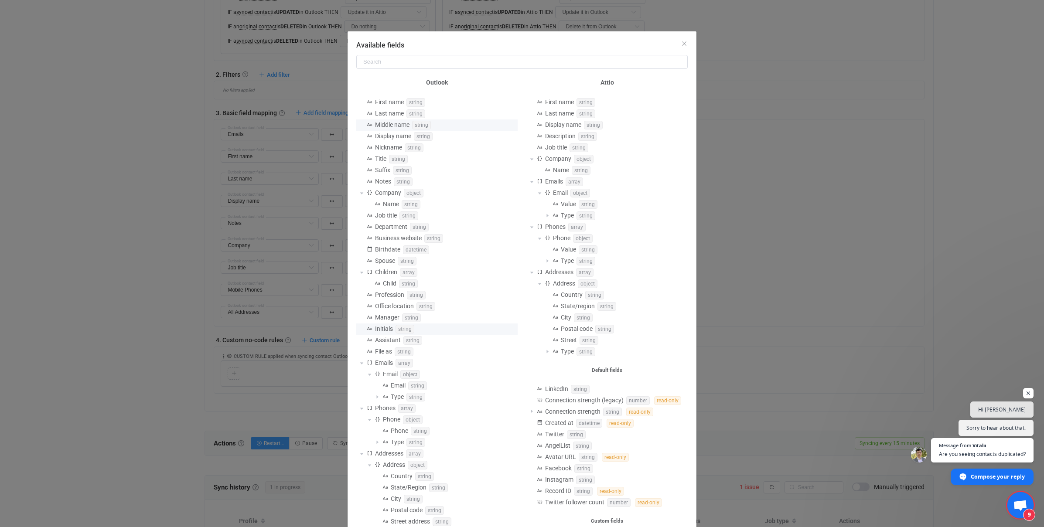
scroll to position [0, 0]
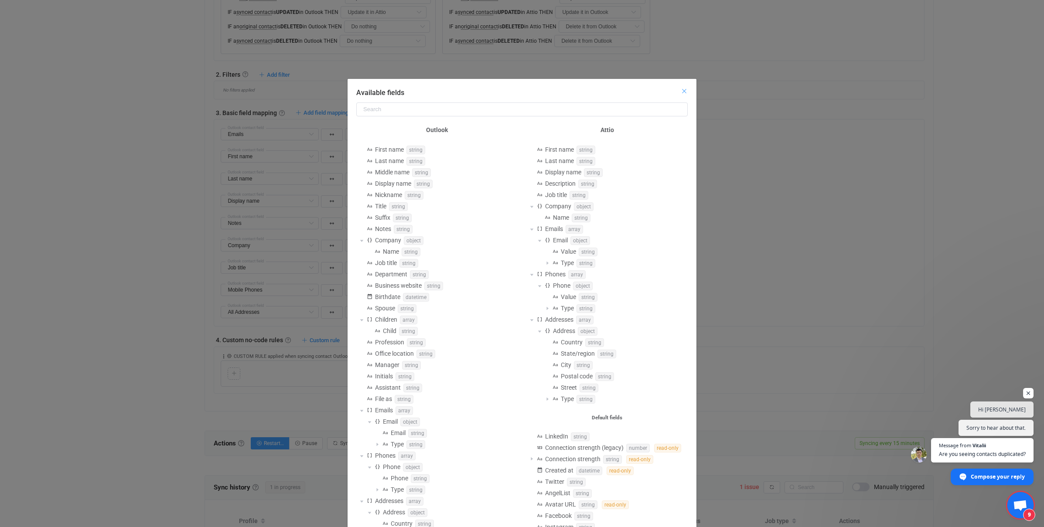
click at [683, 93] on icon "Close" at bounding box center [683, 91] width 7 height 7
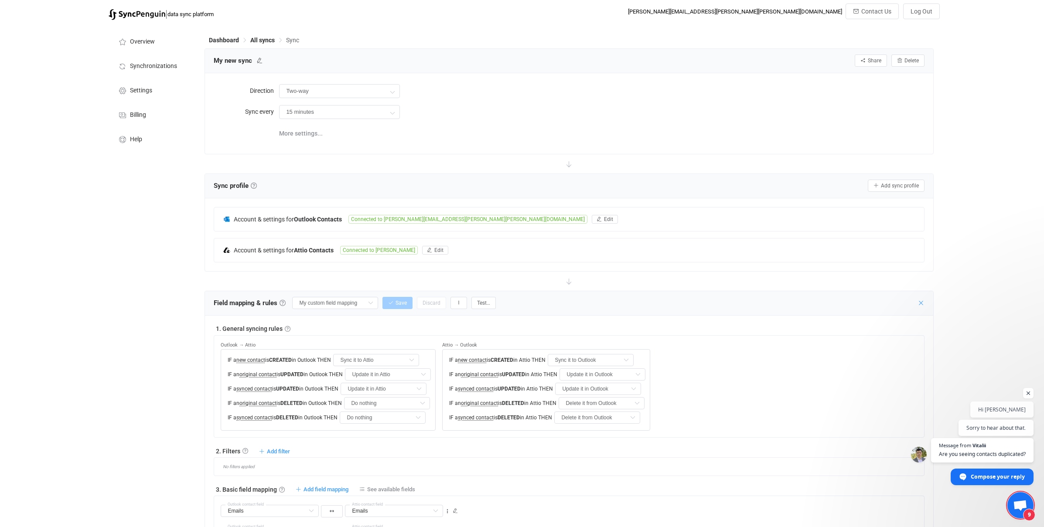
click at [758, 303] on icon at bounding box center [920, 302] width 7 height 7
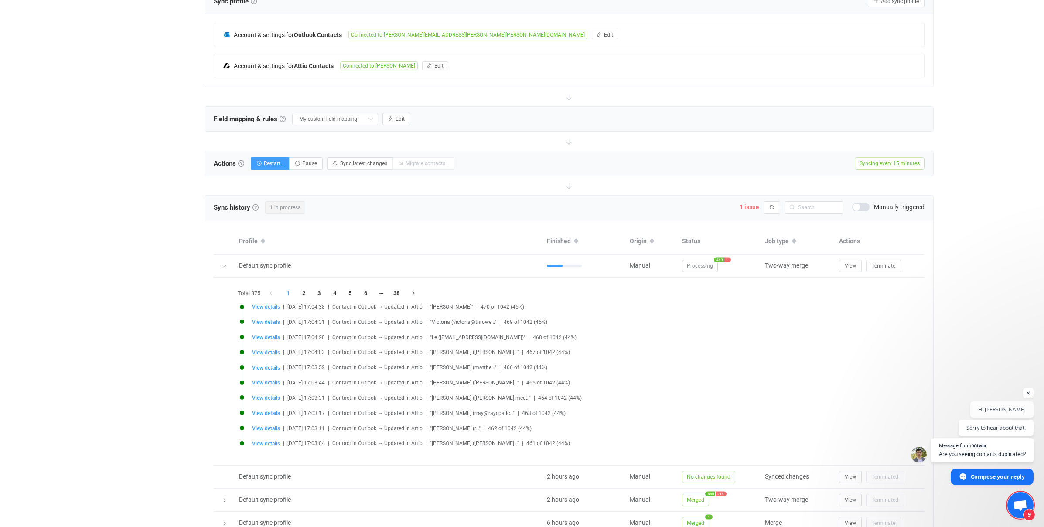
scroll to position [222, 0]
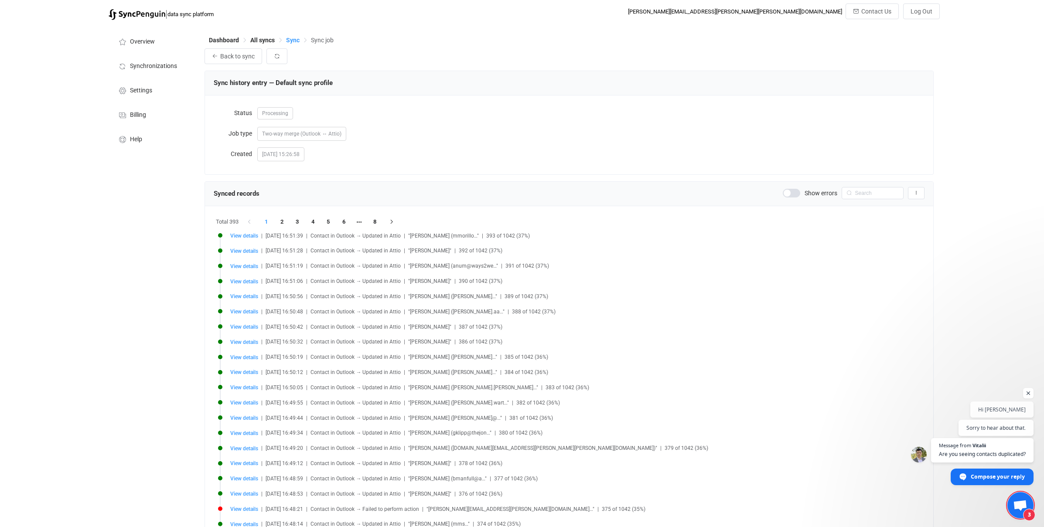
click at [290, 39] on span "Sync" at bounding box center [293, 40] width 14 height 7
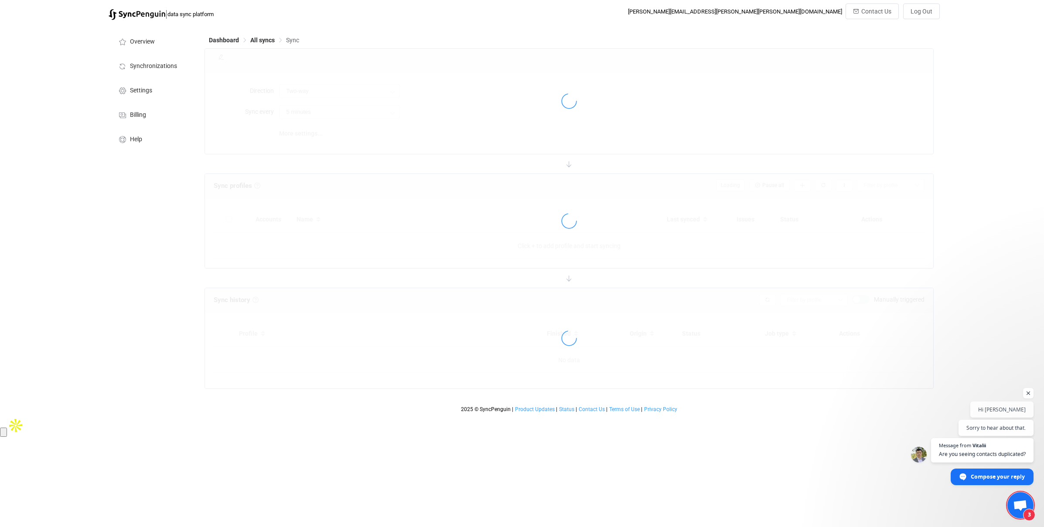
type input "15 minutes"
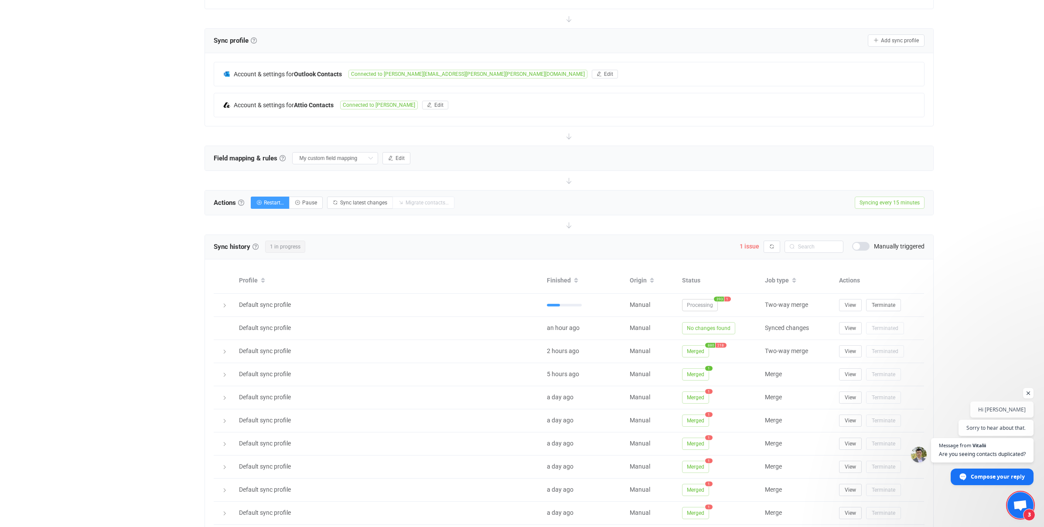
scroll to position [153, 0]
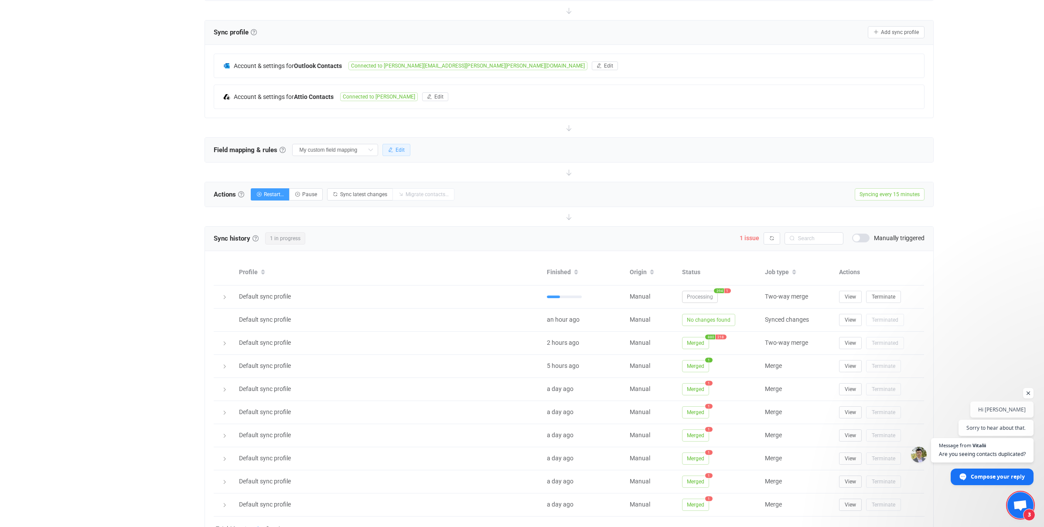
click at [395, 150] on span "Edit" at bounding box center [399, 150] width 9 height 6
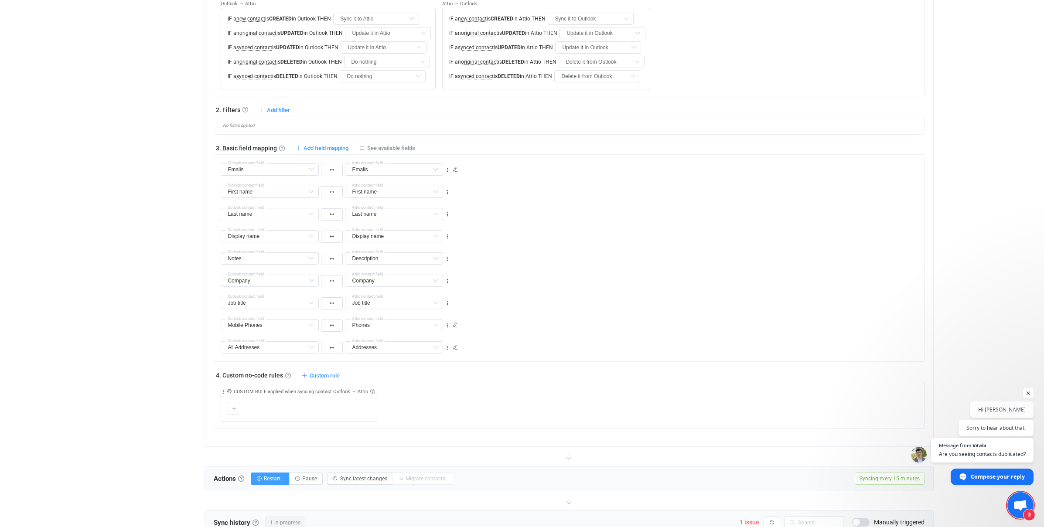
scroll to position [370, 0]
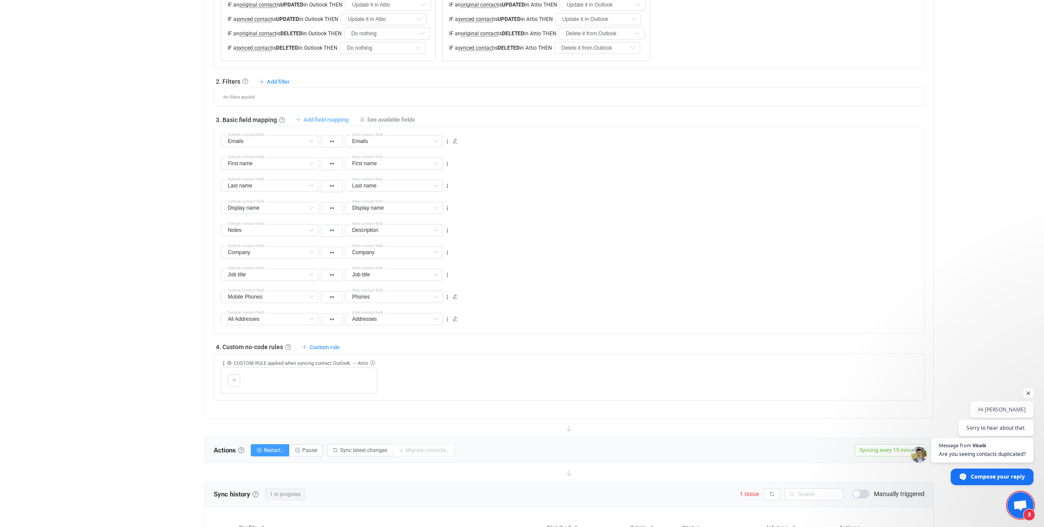
click at [316, 119] on span "Add field mapping" at bounding box center [325, 119] width 45 height 7
type input "Emails"
type input "First name"
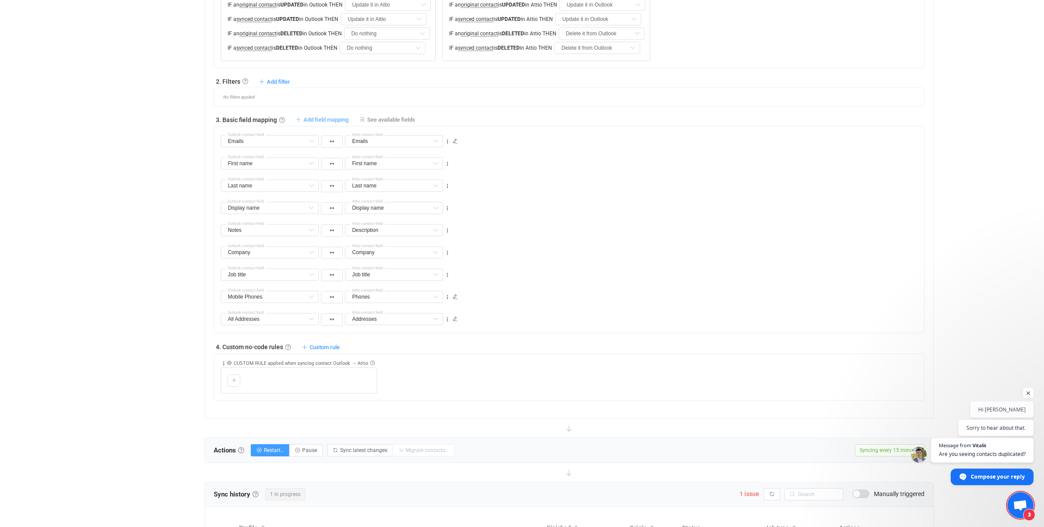
type input "Last name"
type input "Display name"
type input "Notes"
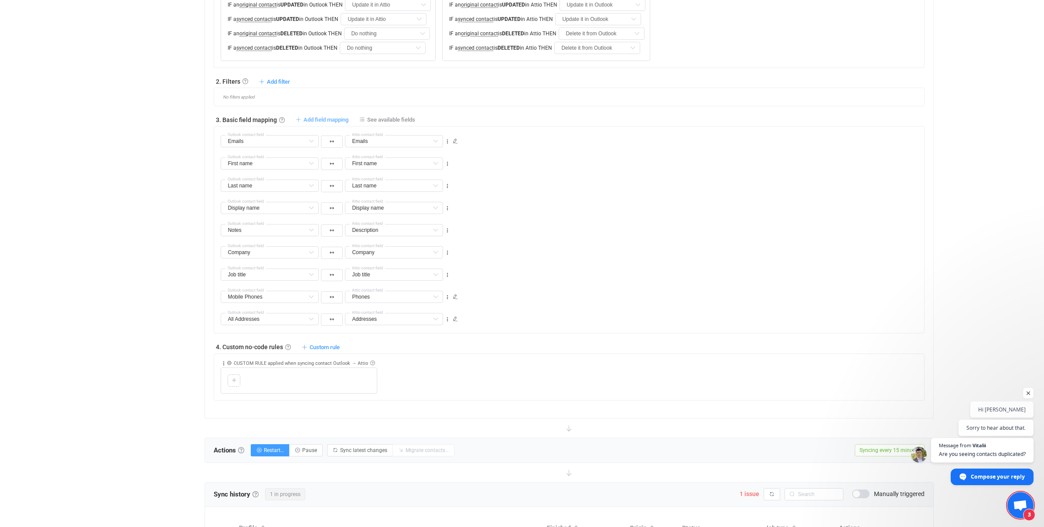
type input "Description"
type input "Company"
type input "Job title"
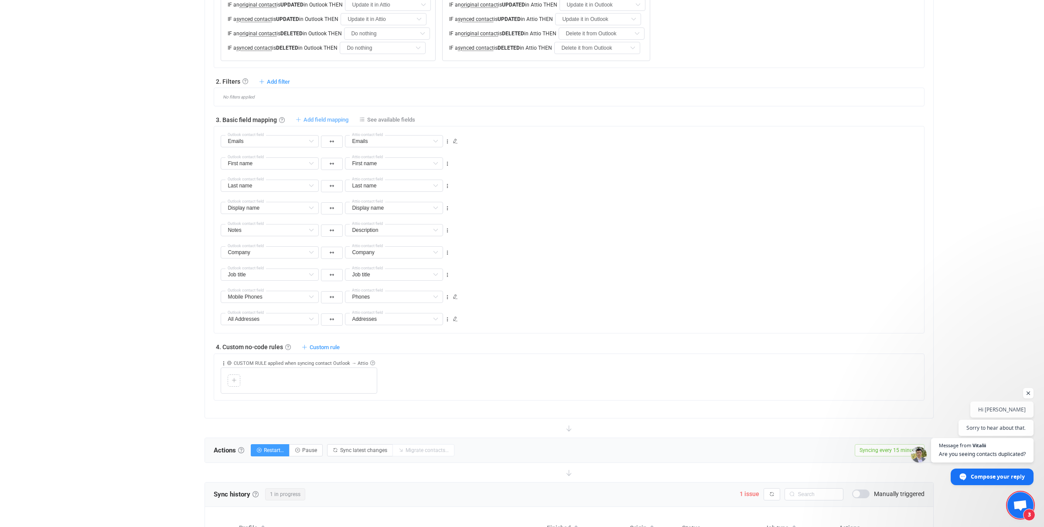
type input "Mobile Phones"
type input "Phones"
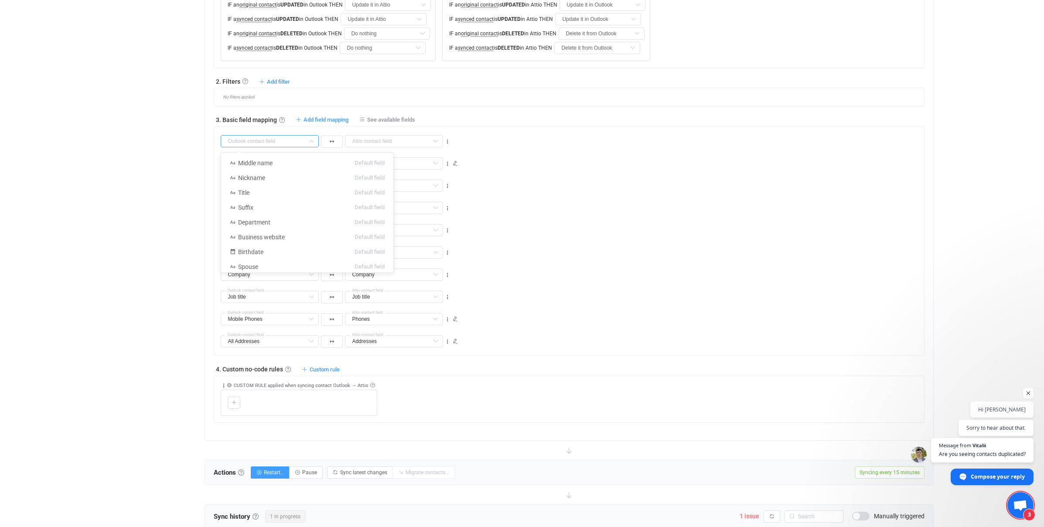
click at [300, 141] on input "text" at bounding box center [270, 141] width 98 height 12
click at [276, 226] on li "Work Phones Default field (filtered)" at bounding box center [307, 229] width 172 height 15
type input "Work Phones"
click at [430, 140] on icon at bounding box center [435, 141] width 11 height 12
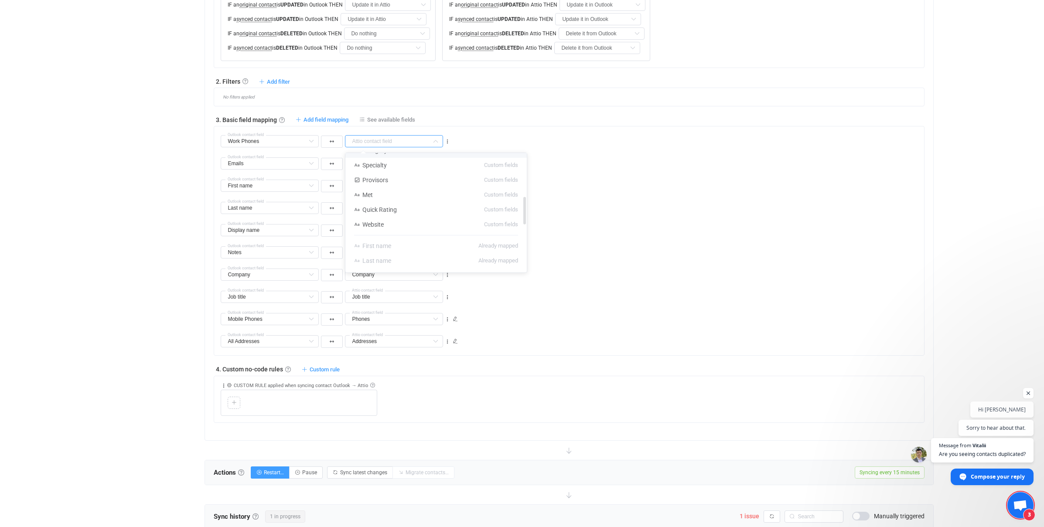
scroll to position [193, 0]
click at [270, 138] on input "text" at bounding box center [270, 141] width 98 height 12
click at [167, 204] on div "Overview Synchronizations Settings Billing Help" at bounding box center [152, 252] width 96 height 1195
type input "Work Phones"
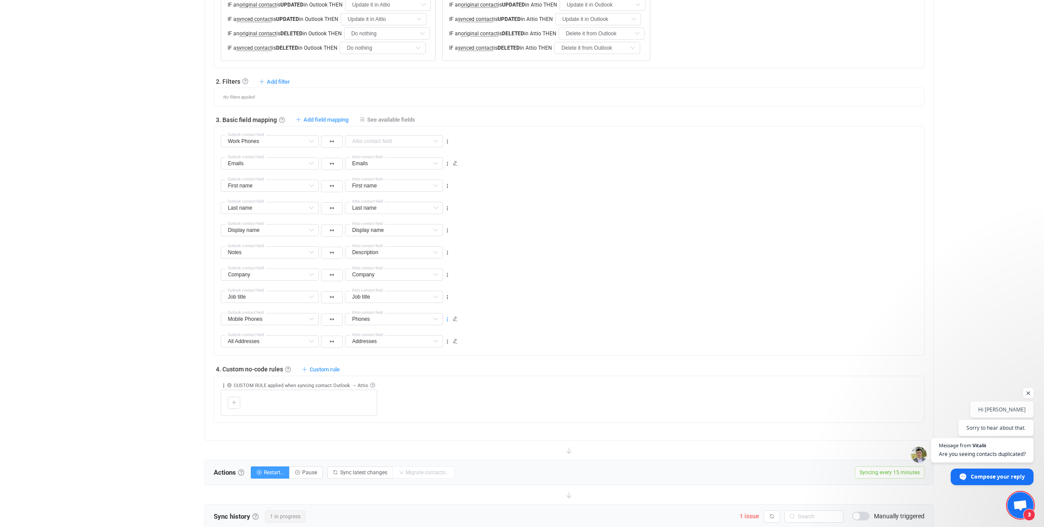
click at [450, 318] on icon at bounding box center [447, 319] width 6 height 6
click at [270, 320] on input "text" at bounding box center [270, 319] width 98 height 12
click at [167, 323] on div "Overview Synchronizations Settings Billing Help" at bounding box center [152, 252] width 96 height 1195
type input "Mobile Phones"
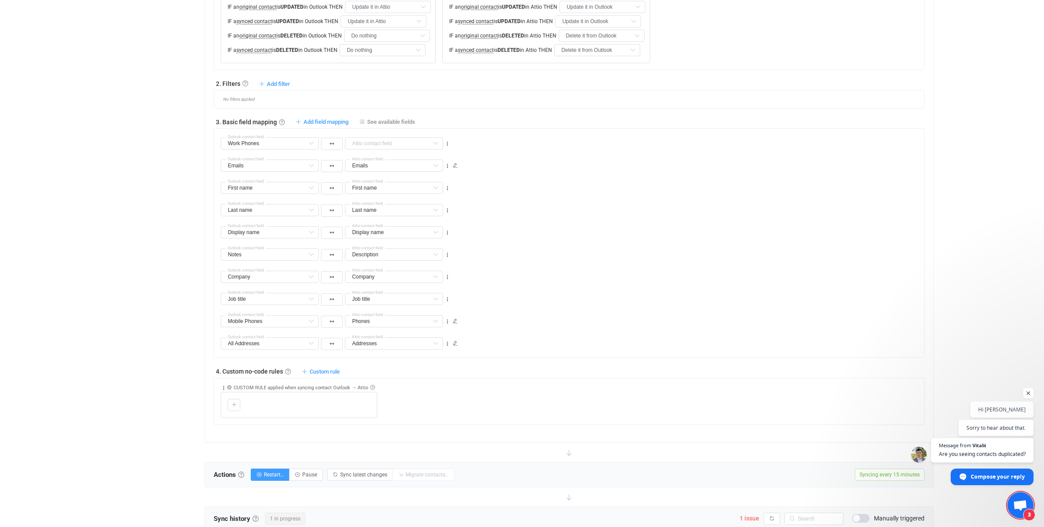
scroll to position [437, 0]
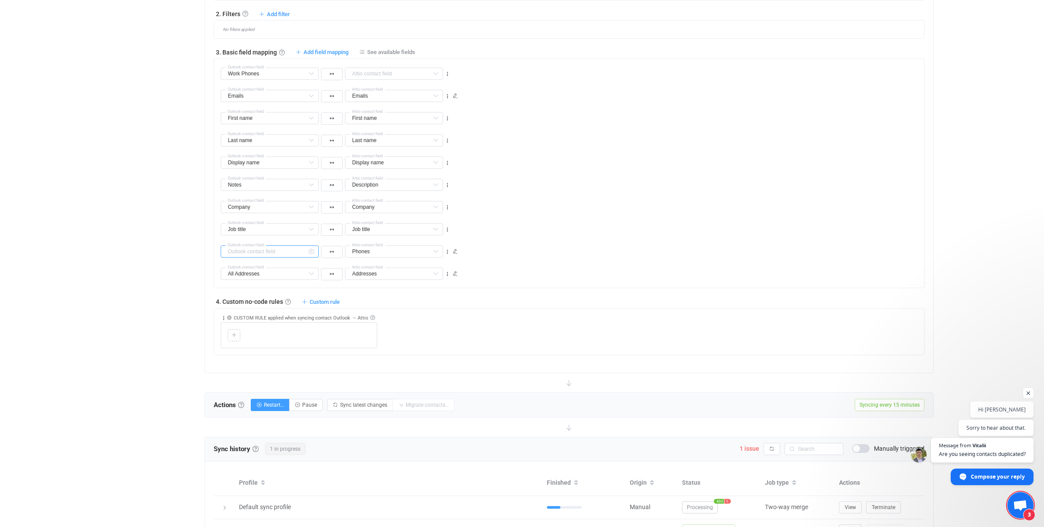
click at [300, 249] on input "text" at bounding box center [270, 251] width 98 height 12
click at [137, 283] on div "Overview Synchronizations Settings Billing Help" at bounding box center [152, 184] width 96 height 1195
type input "Mobile Phones"
click at [448, 252] on icon at bounding box center [447, 252] width 6 height 6
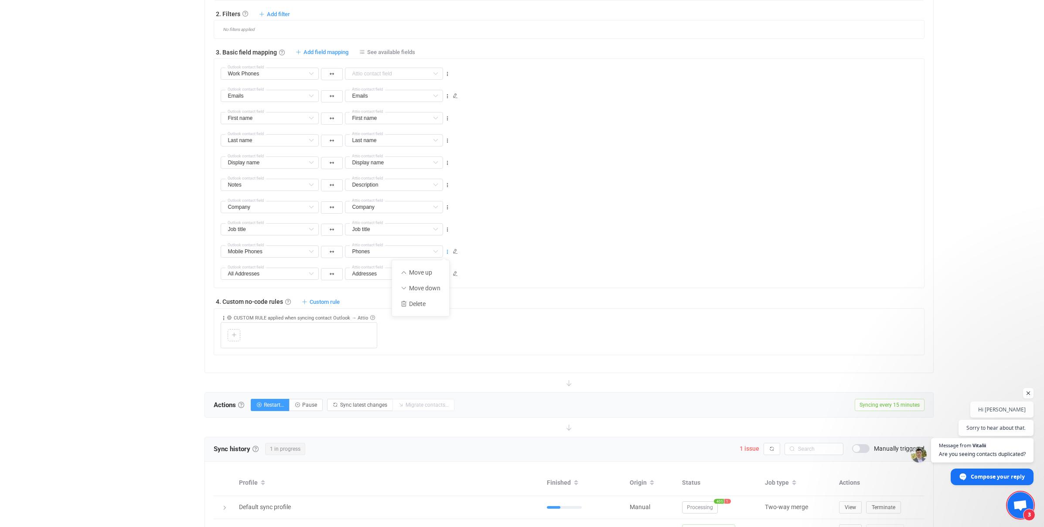
click at [448, 252] on icon at bounding box center [447, 252] width 6 height 6
click at [266, 255] on input "text" at bounding box center [270, 251] width 98 height 12
click at [270, 371] on li "Mobile Phones Default field (filtered)" at bounding box center [307, 375] width 172 height 15
type input "Mobile Phones"
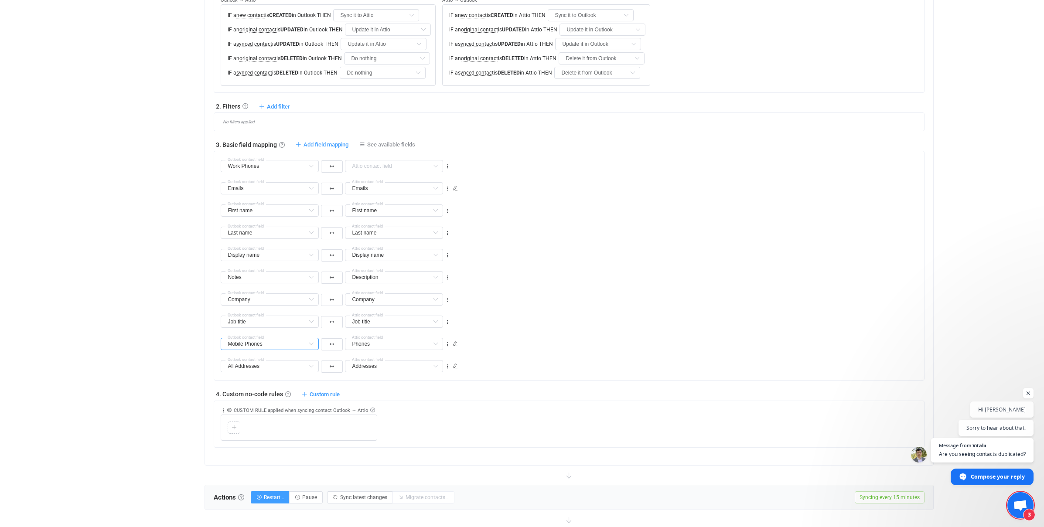
scroll to position [319, 0]
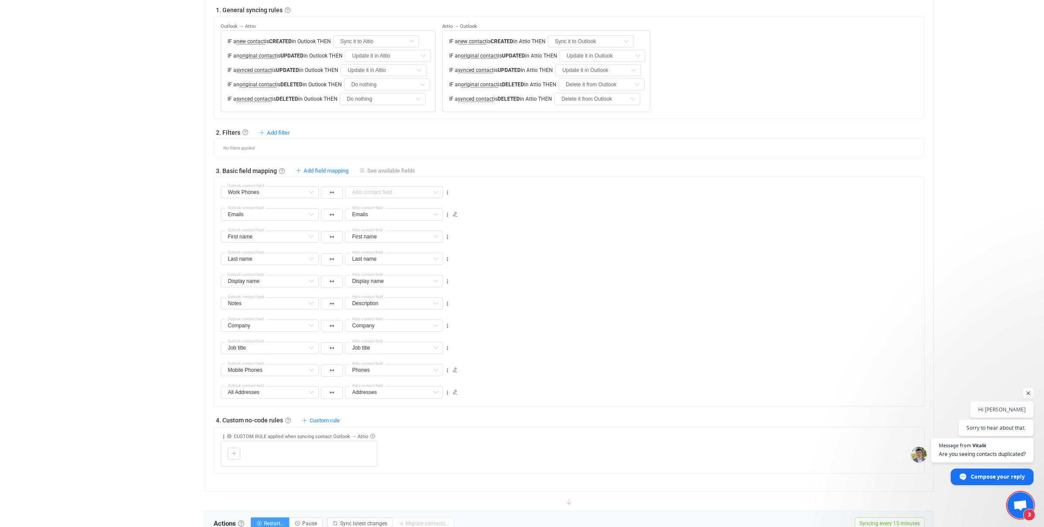
click at [384, 167] on span "See available fields" at bounding box center [391, 170] width 48 height 7
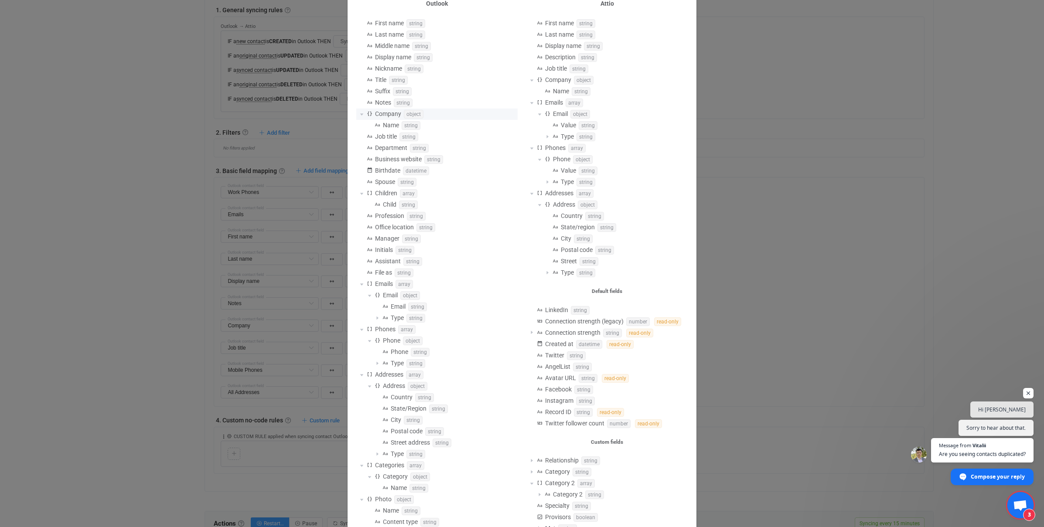
scroll to position [187, 0]
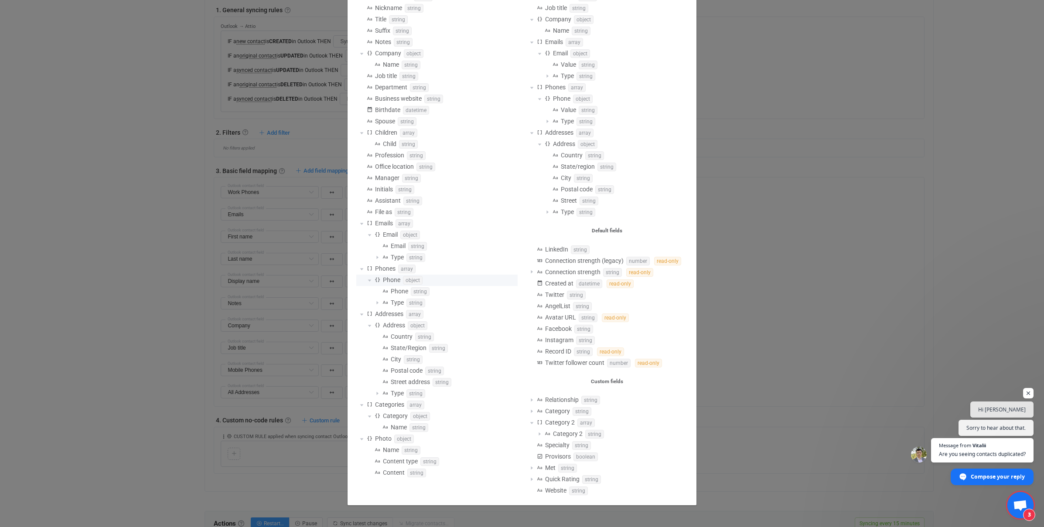
click at [371, 279] on span "Available fields" at bounding box center [369, 280] width 10 height 10
click at [384, 270] on span "Phones" at bounding box center [385, 268] width 20 height 7
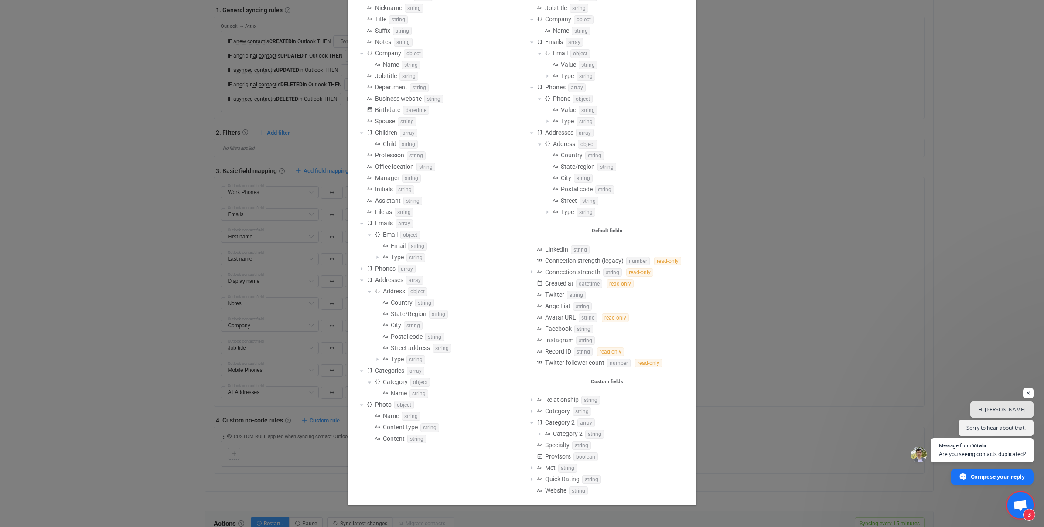
click at [132, 318] on div "Available fields Outlook First name string Last name string Middle name string …" at bounding box center [522, 263] width 1044 height 527
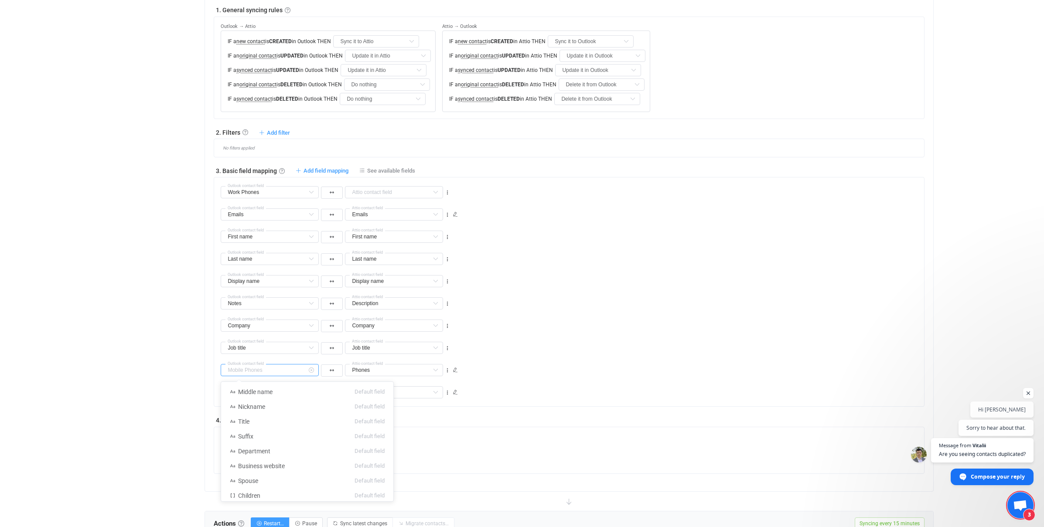
click at [296, 371] on input "text" at bounding box center [270, 370] width 98 height 12
click at [166, 372] on div "Overview Synchronizations Settings Billing Help" at bounding box center [152, 303] width 96 height 1195
type input "Mobile Phones"
click at [312, 192] on icon at bounding box center [311, 192] width 11 height 12
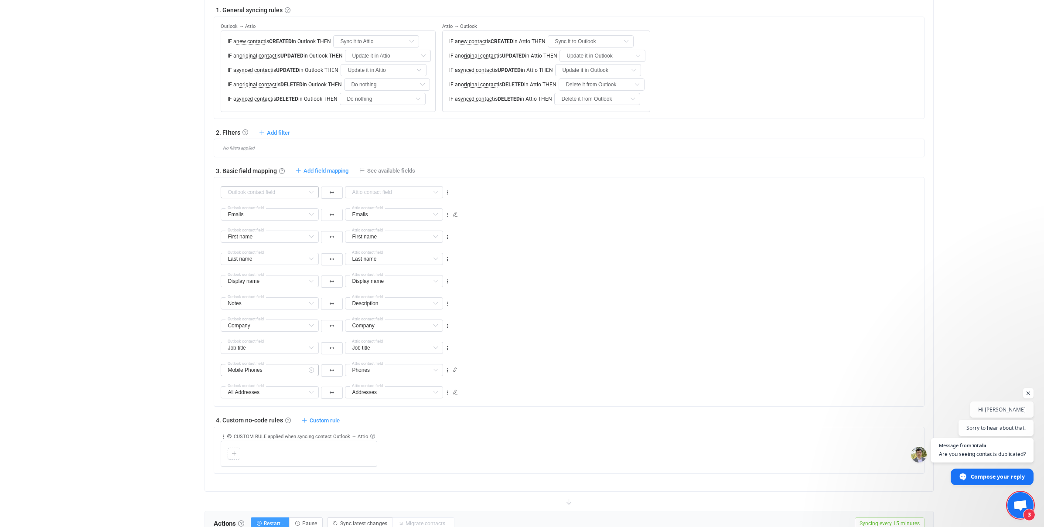
click at [311, 370] on icon at bounding box center [311, 370] width 11 height 12
click at [279, 371] on input "text" at bounding box center [270, 370] width 98 height 12
click at [245, 395] on span "All Phones" at bounding box center [252, 391] width 28 height 7
type input "All Phones"
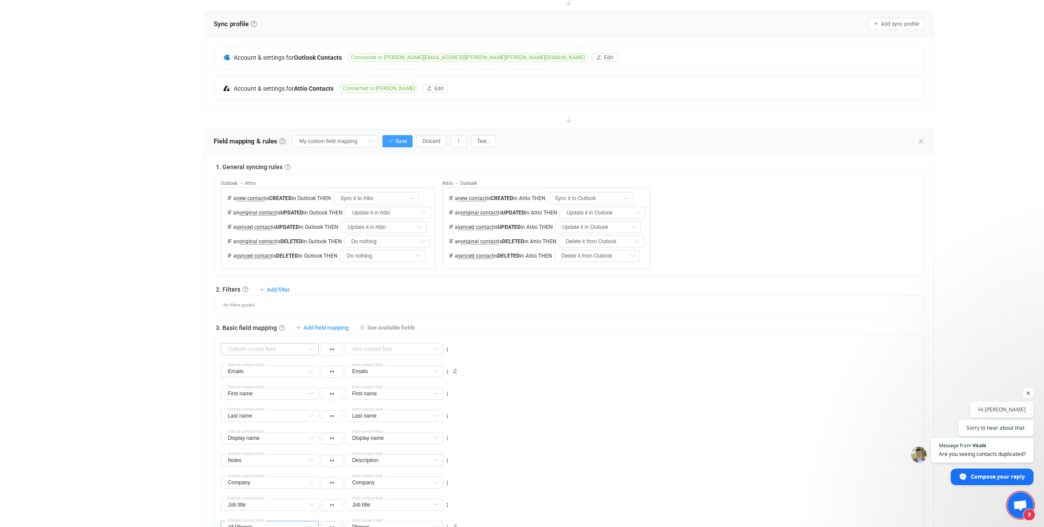
scroll to position [92, 0]
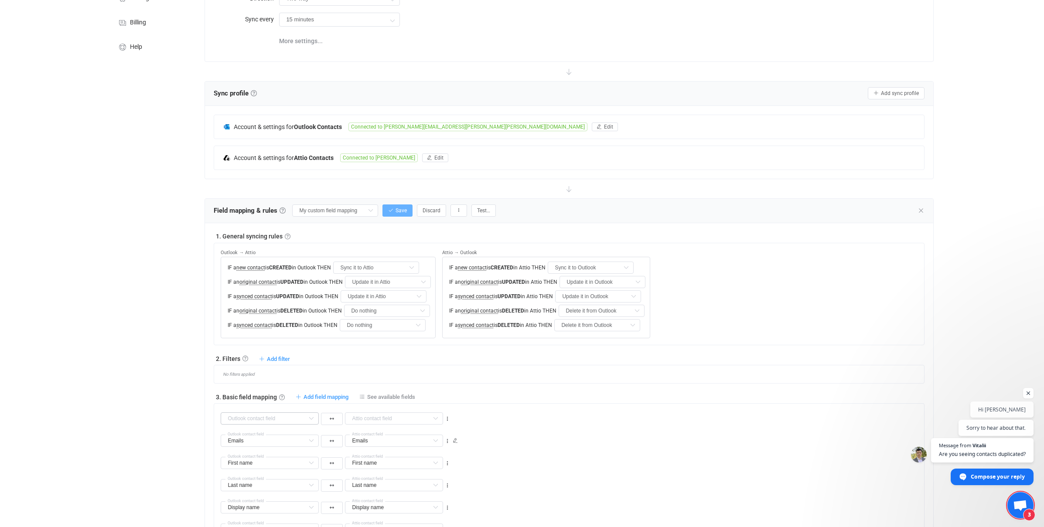
click at [395, 210] on span "Save" at bounding box center [400, 210] width 11 height 6
click at [137, 233] on div "Overview Synchronizations Settings Billing Help" at bounding box center [152, 529] width 96 height 1195
click at [921, 213] on icon at bounding box center [920, 210] width 7 height 7
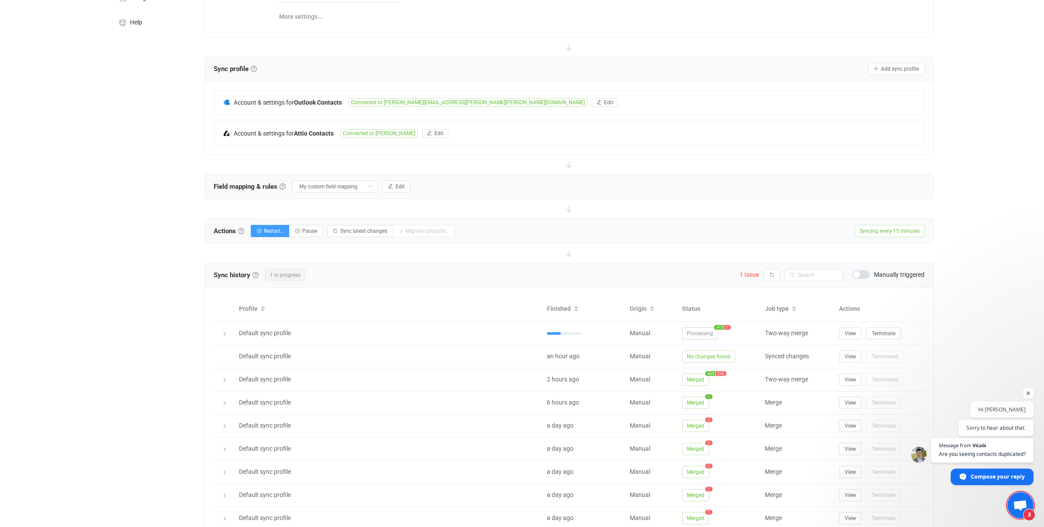
scroll to position [198, 0]
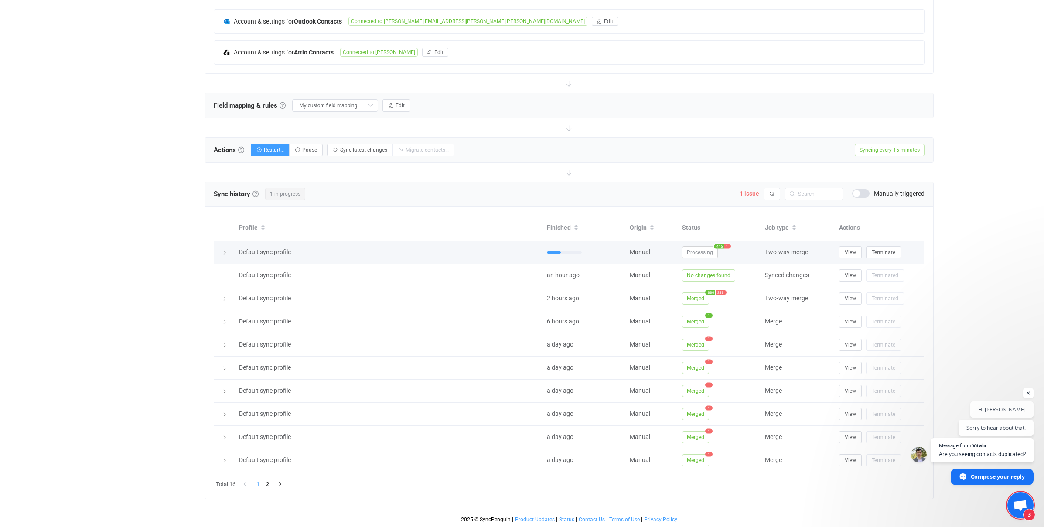
click at [224, 252] on icon at bounding box center [224, 252] width 5 height 5
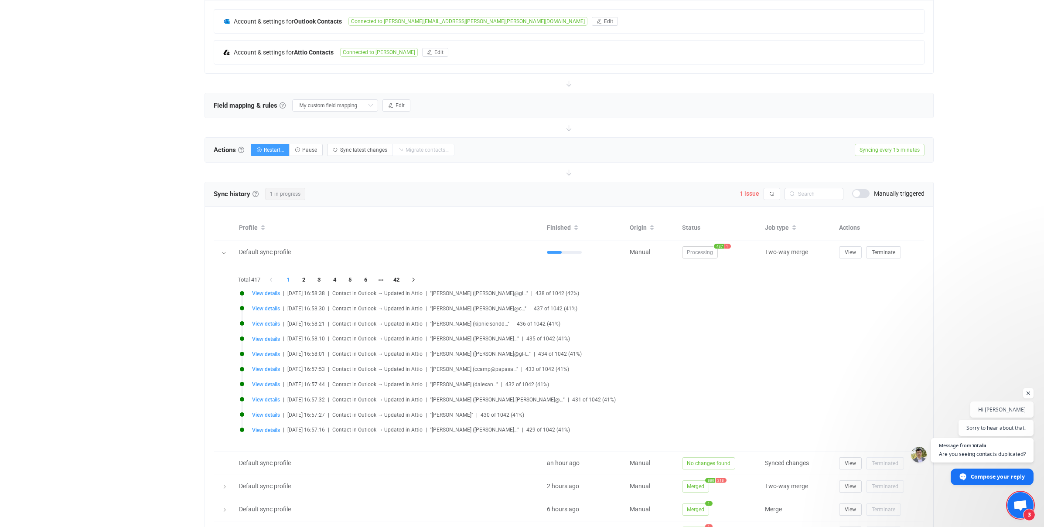
click at [167, 245] on div "Overview Synchronizations Settings Billing Help" at bounding box center [152, 271] width 96 height 888
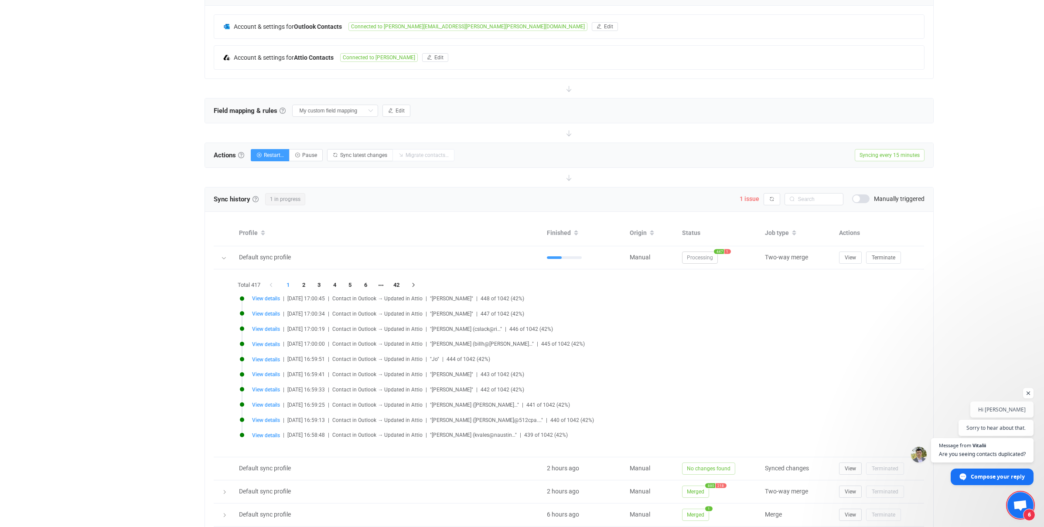
scroll to position [140, 0]
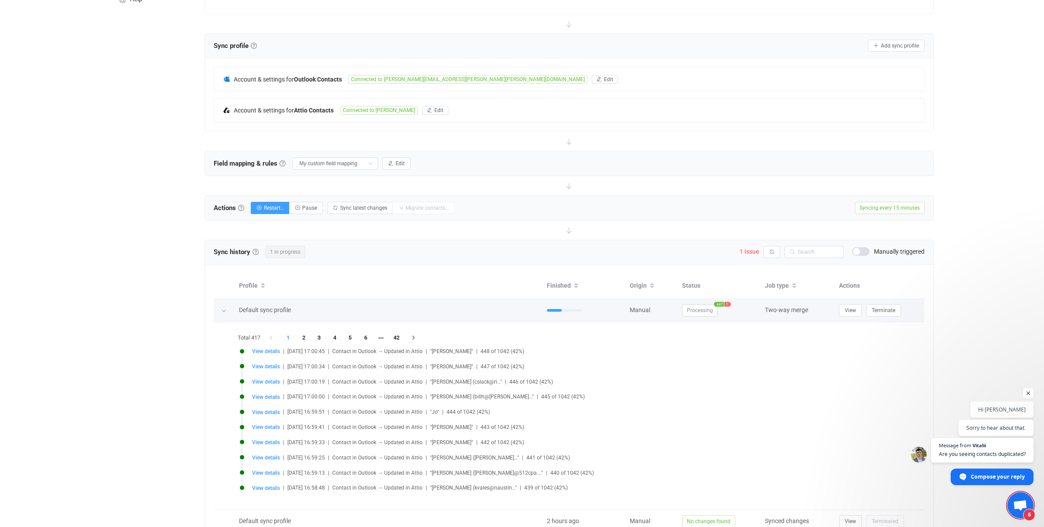
click at [222, 310] on icon at bounding box center [223, 310] width 5 height 5
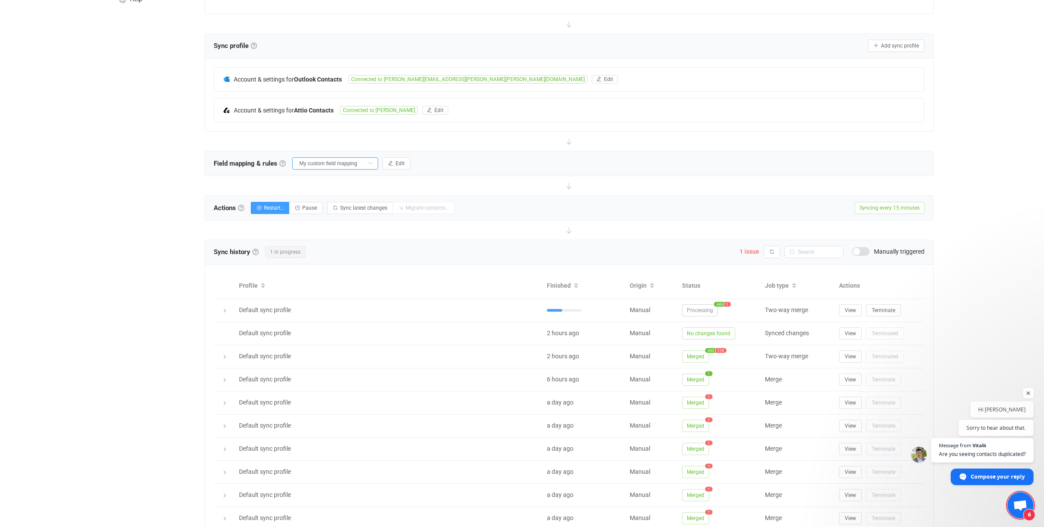
click at [341, 163] on input "My custom field mapping" at bounding box center [335, 163] width 86 height 12
click at [360, 235] on span "My custom field mapping" at bounding box center [338, 236] width 70 height 15
click at [395, 162] on span "Edit" at bounding box center [399, 163] width 9 height 6
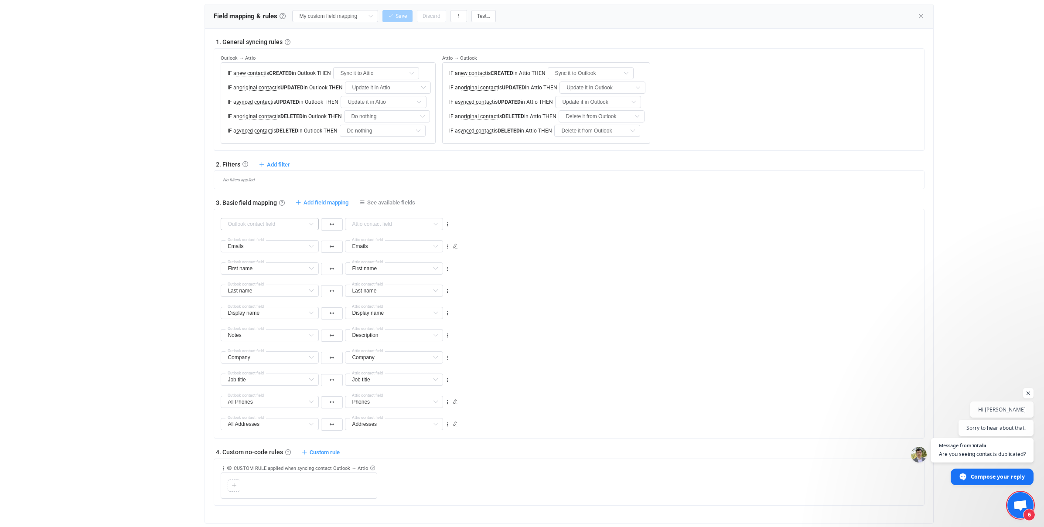
scroll to position [315, 0]
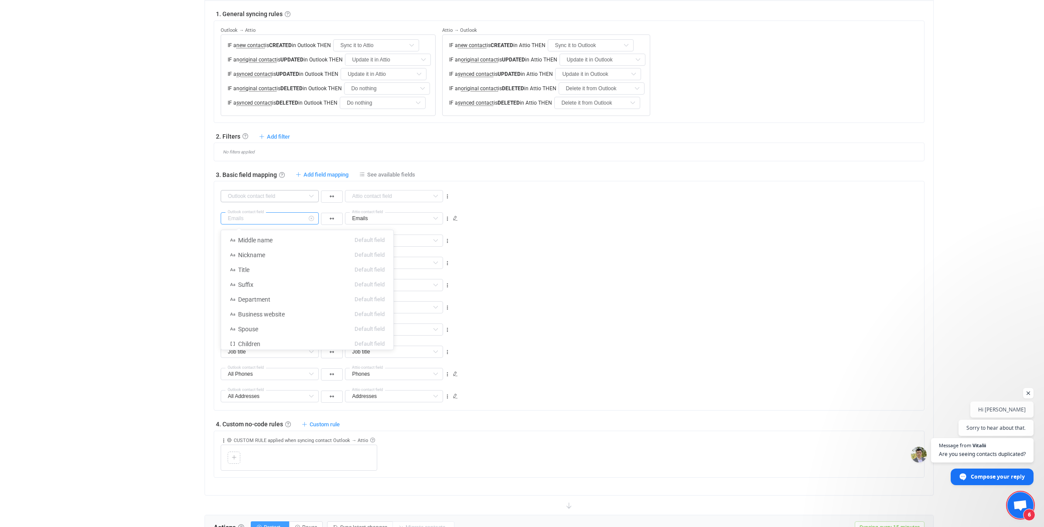
click at [261, 216] on input "text" at bounding box center [270, 218] width 98 height 12
click at [233, 275] on icon at bounding box center [233, 275] width 6 height 6
type input "Emails"
click at [334, 218] on button "button" at bounding box center [332, 219] width 22 height 12
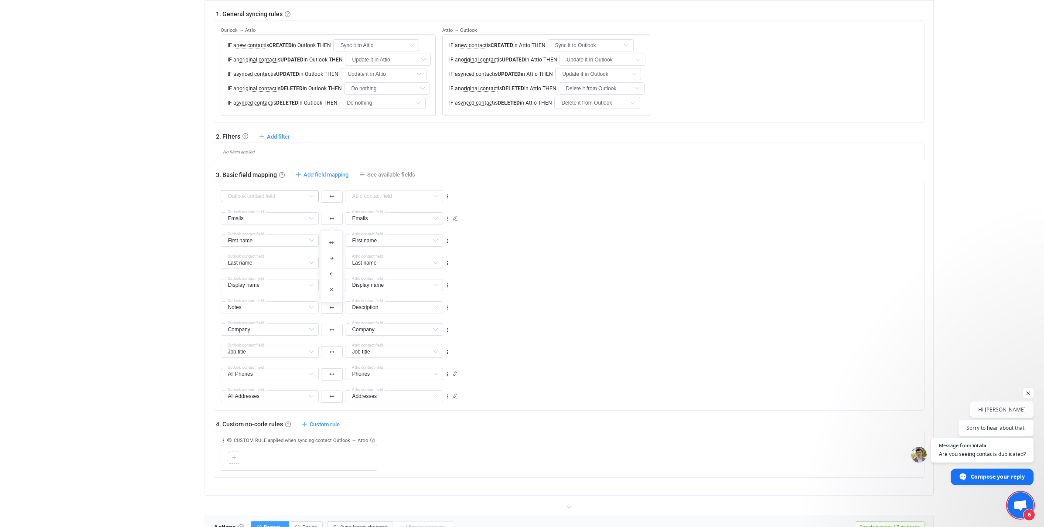
click at [500, 239] on div "First name First name Default field Middle name Default field Nickname Default …" at bounding box center [572, 237] width 703 height 22
click at [270, 196] on input "text" at bounding box center [270, 196] width 98 height 12
click at [279, 254] on li "Photo Default field" at bounding box center [307, 254] width 172 height 15
click at [377, 198] on input "text" at bounding box center [394, 196] width 98 height 12
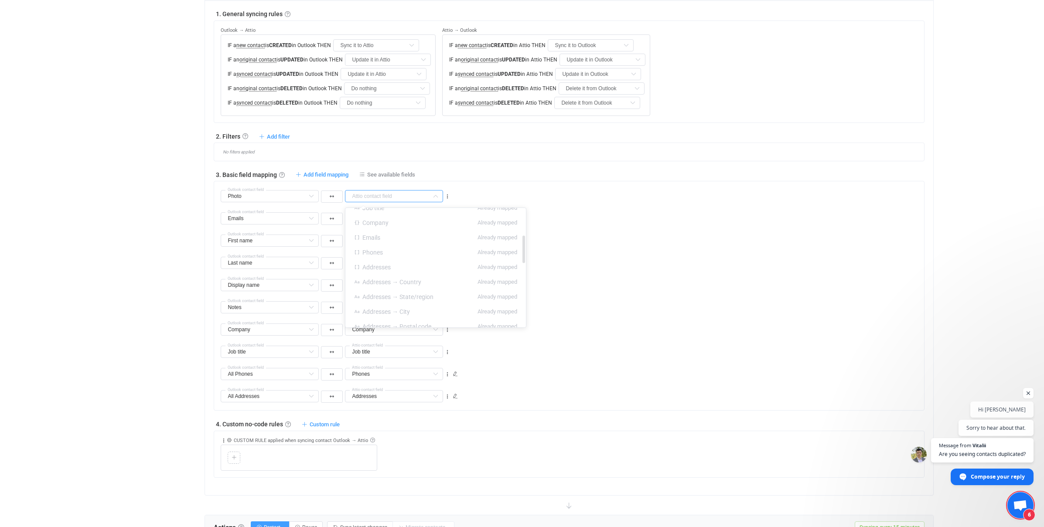
scroll to position [0, 0]
click at [449, 194] on icon at bounding box center [447, 197] width 6 height 6
click at [506, 249] on div "Last name Last name Default field Middle name Default field Nickname Default fi…" at bounding box center [572, 259] width 703 height 22
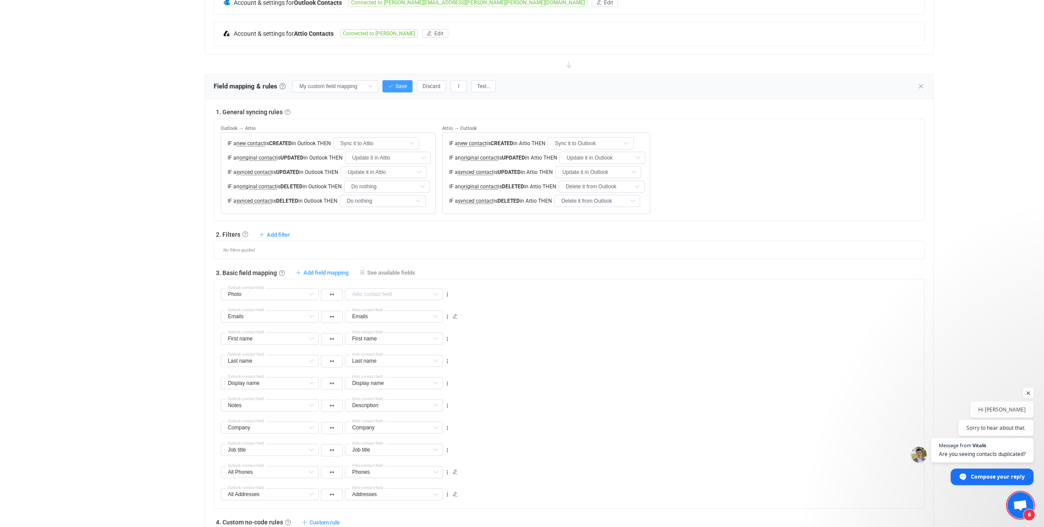
scroll to position [261, 0]
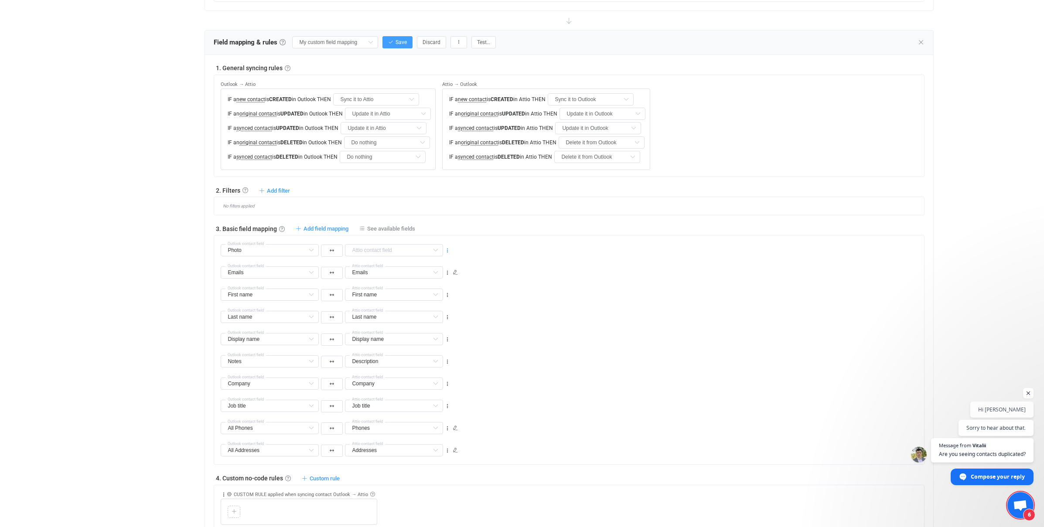
click at [448, 250] on icon at bounding box center [447, 251] width 6 height 6
click at [415, 296] on li "Delete" at bounding box center [420, 303] width 57 height 16
type input "Emails"
type input "First name"
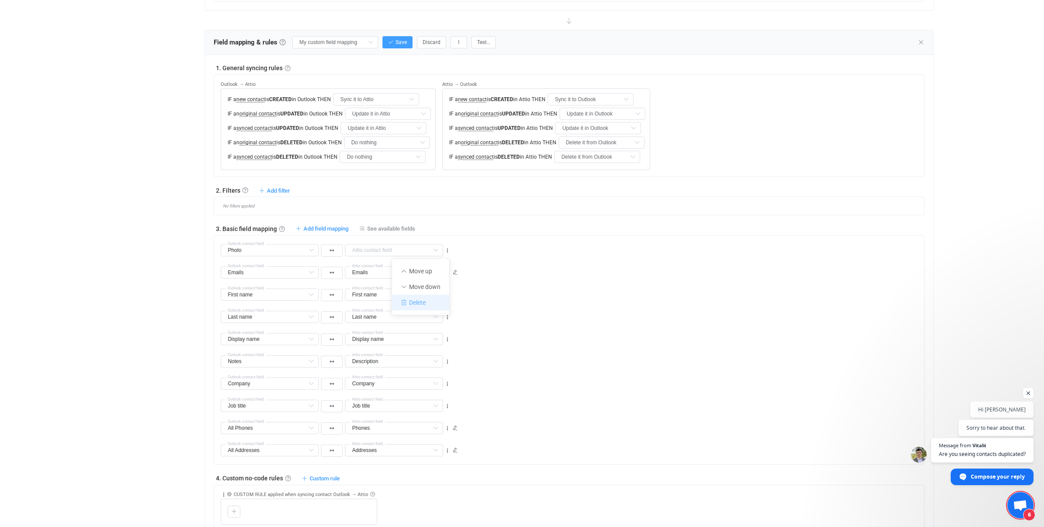
type input "First name"
type input "Last name"
type input "Display name"
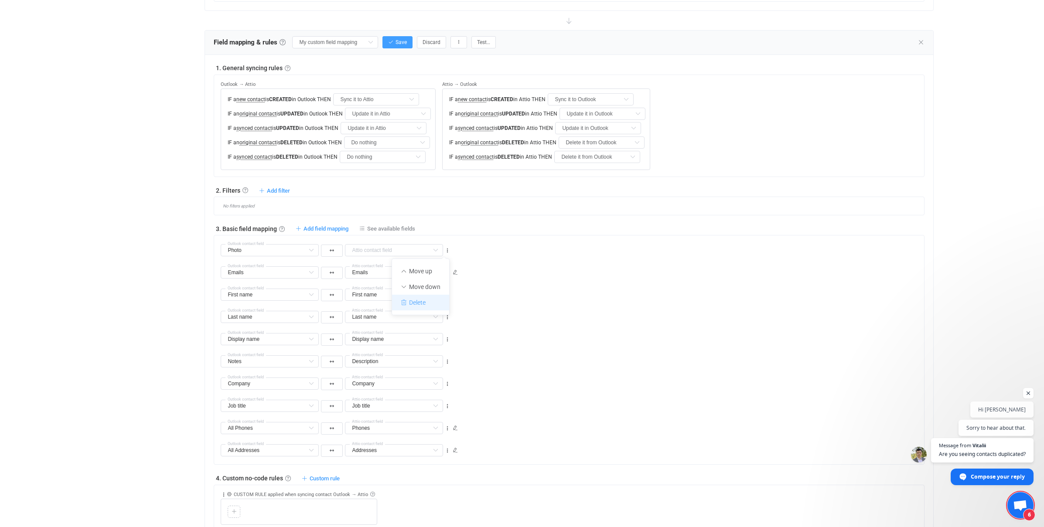
type input "Notes"
type input "Description"
type input "Company"
type input "Job title"
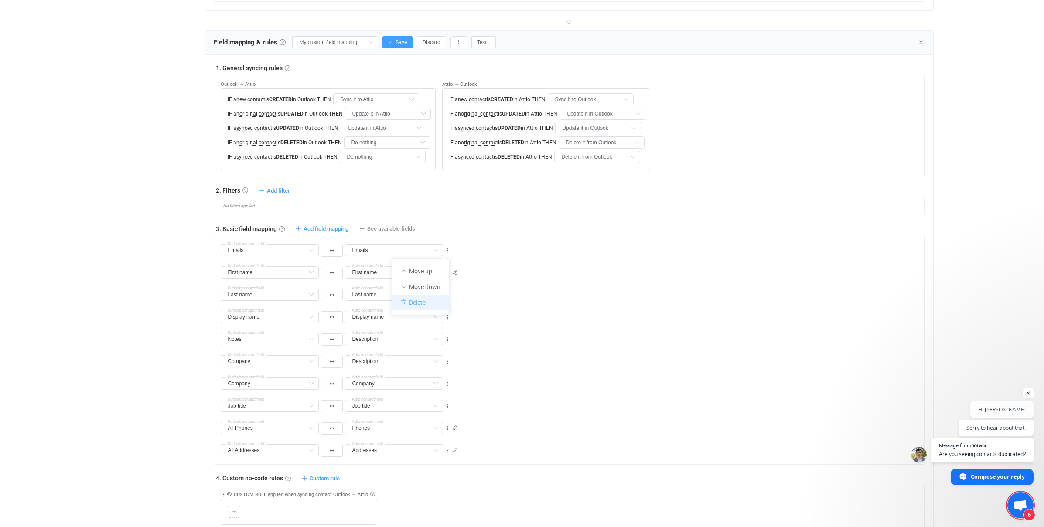
type input "Job title"
type input "All Phones"
type input "Phones"
type input "All Addresses"
type input "Addresses"
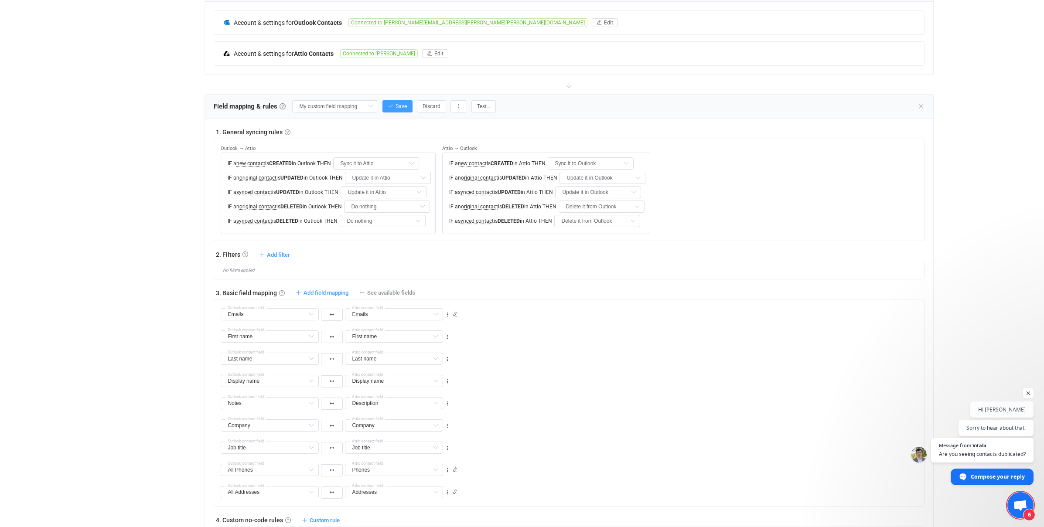
scroll to position [0, 0]
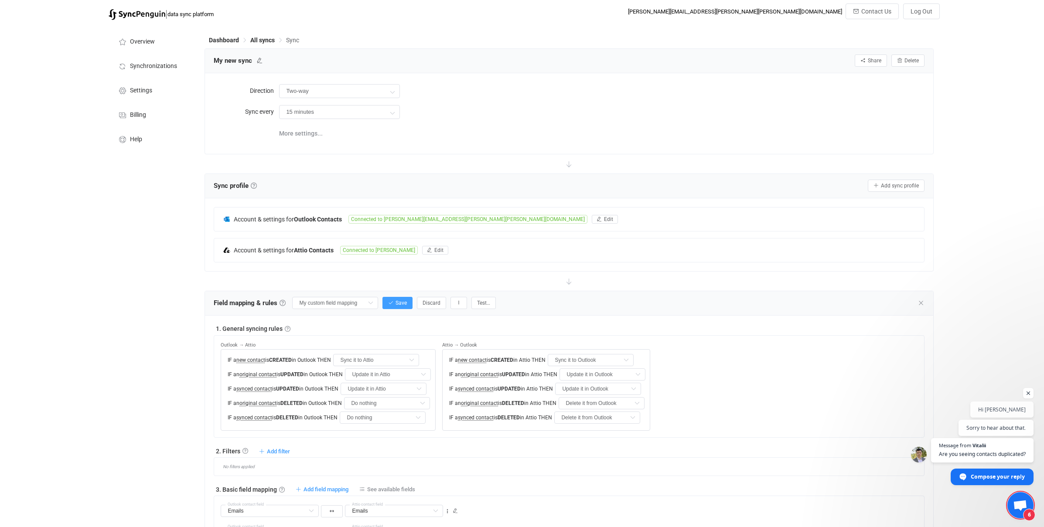
click at [569, 165] on icon at bounding box center [568, 163] width 19 height 19
click at [321, 89] on input "Two-way" at bounding box center [339, 91] width 121 height 14
click at [304, 136] on span "More settings..." at bounding box center [301, 133] width 44 height 17
click at [258, 61] on icon at bounding box center [259, 61] width 6 height 6
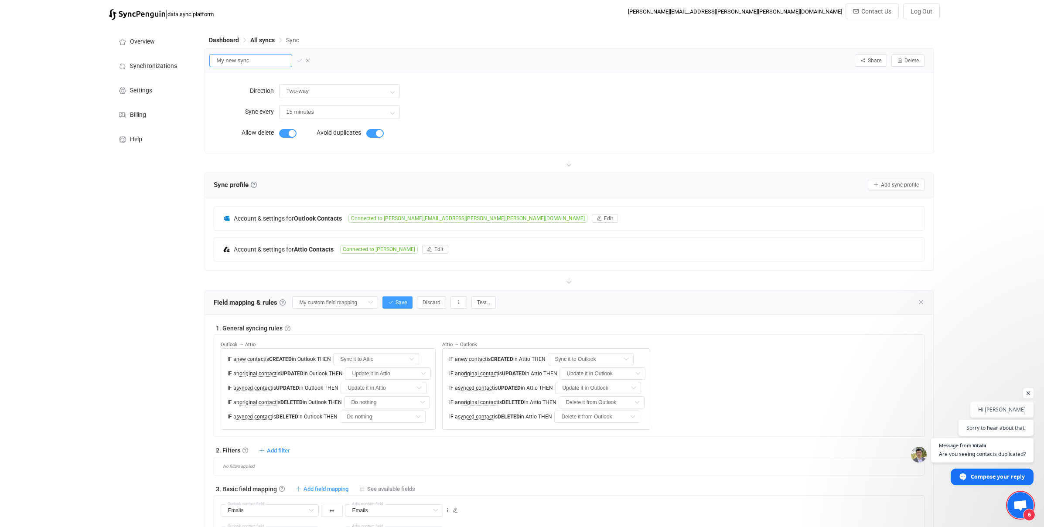
click at [254, 61] on input "My new sync" at bounding box center [250, 60] width 83 height 13
type input "Big Sync"
click at [296, 59] on icon at bounding box center [299, 61] width 6 height 6
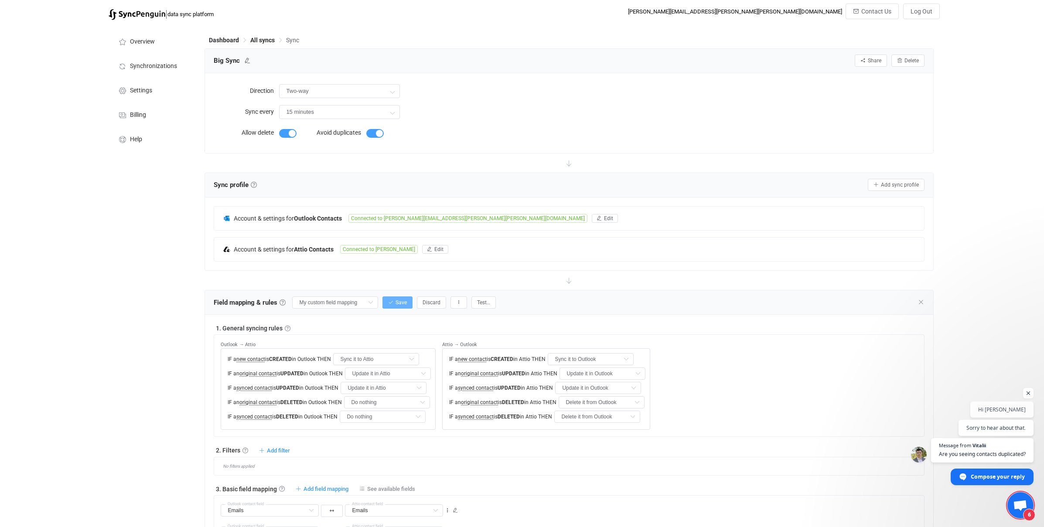
click at [396, 304] on span "Save" at bounding box center [400, 302] width 11 height 6
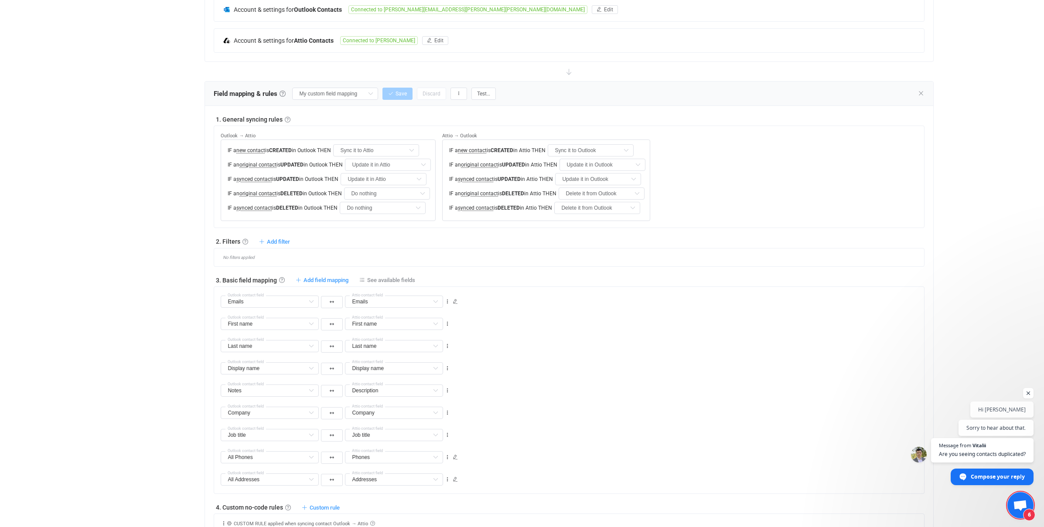
scroll to position [226, 0]
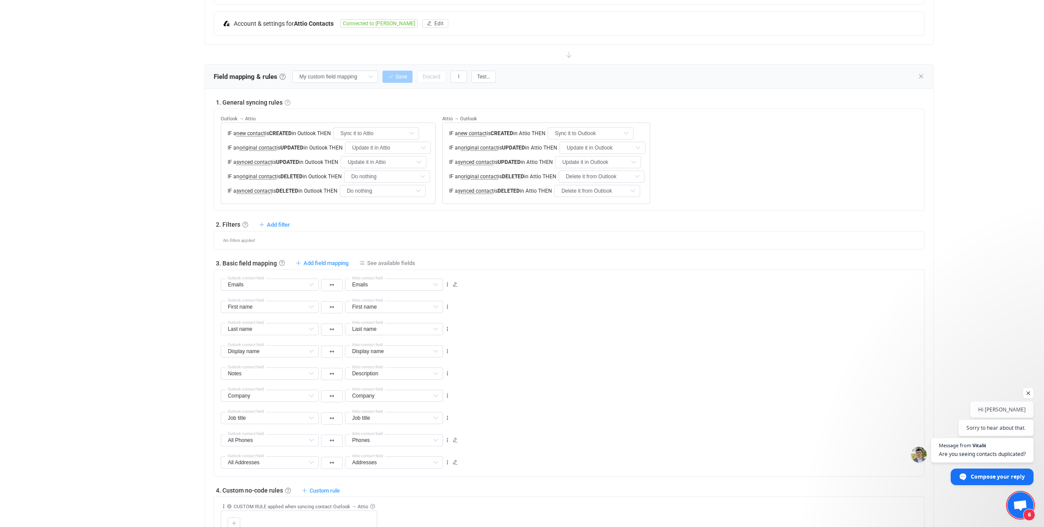
click at [288, 102] on link at bounding box center [288, 103] width 6 height 6
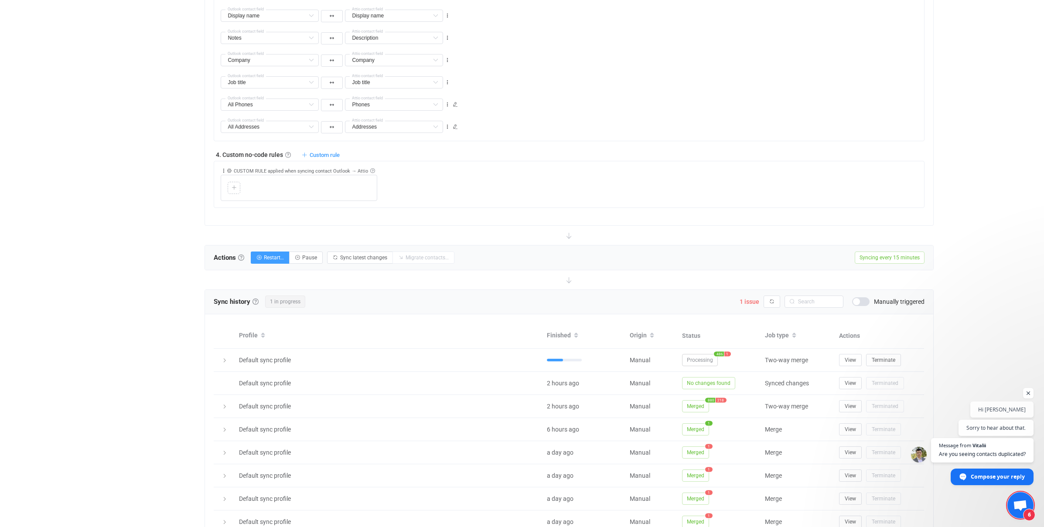
scroll to position [670, 0]
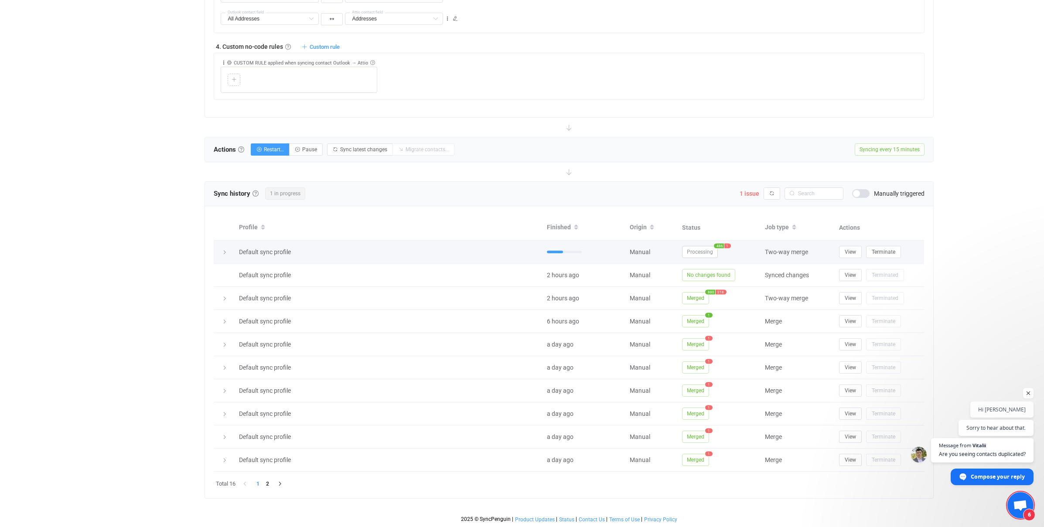
click at [728, 245] on span "1" at bounding box center [727, 246] width 7 height 5
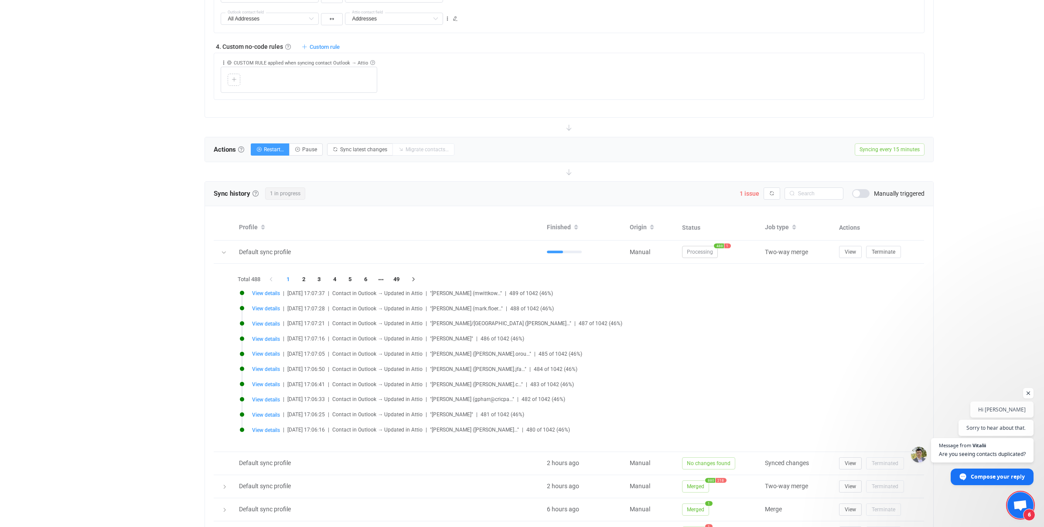
click at [163, 320] on div "Overview Synchronizations Settings Billing Help" at bounding box center [152, 35] width 96 height 1360
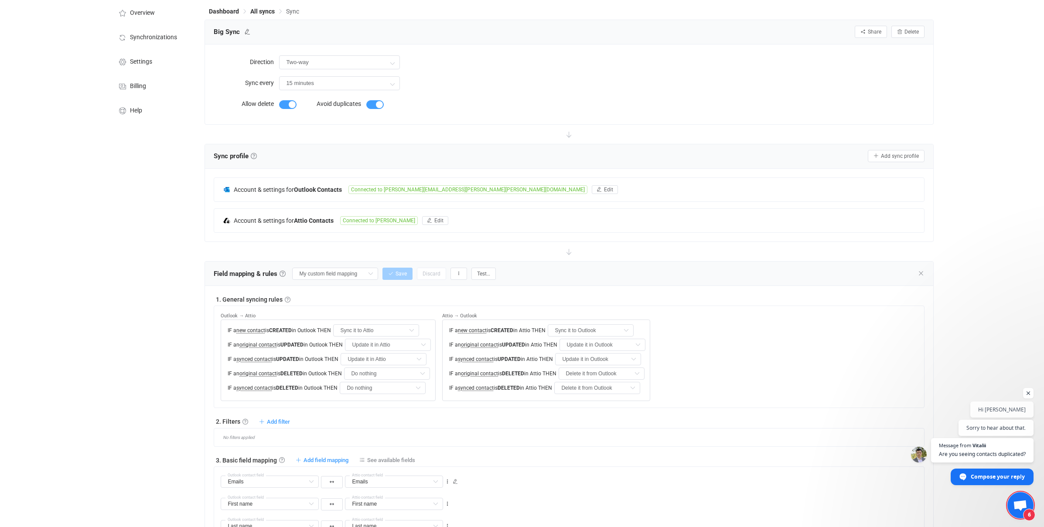
scroll to position [0, 0]
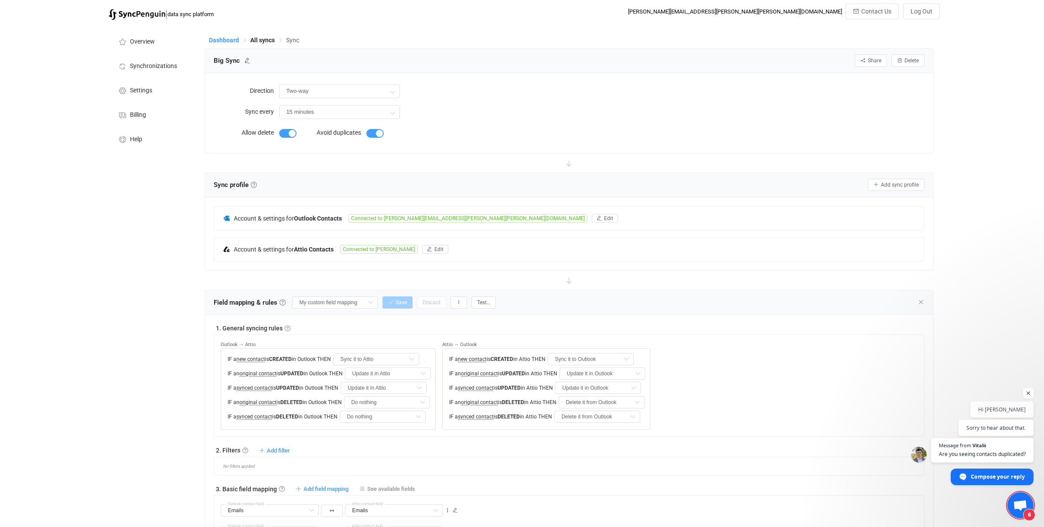
click at [220, 37] on span "Dashboard" at bounding box center [224, 40] width 30 height 7
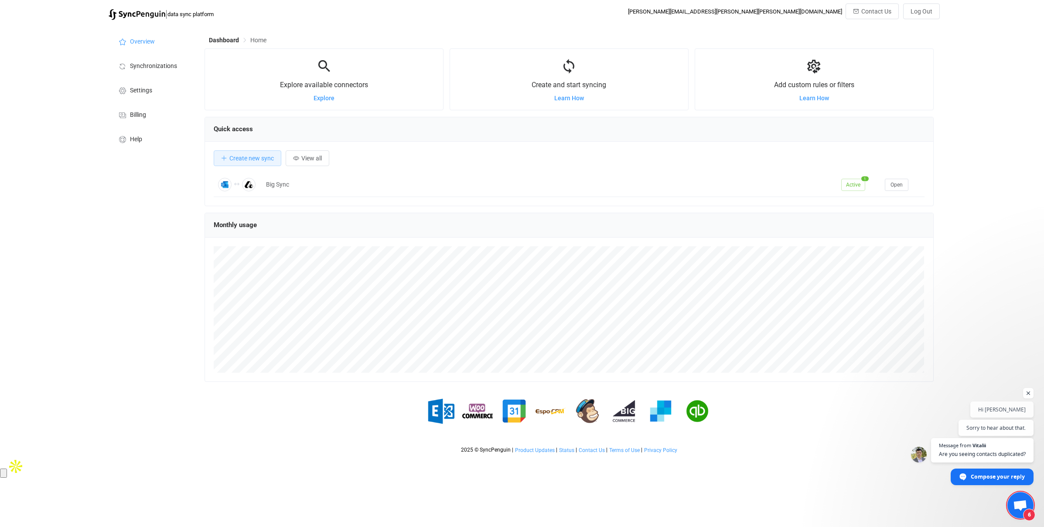
scroll to position [169, 728]
